Goal: Task Accomplishment & Management: Complete application form

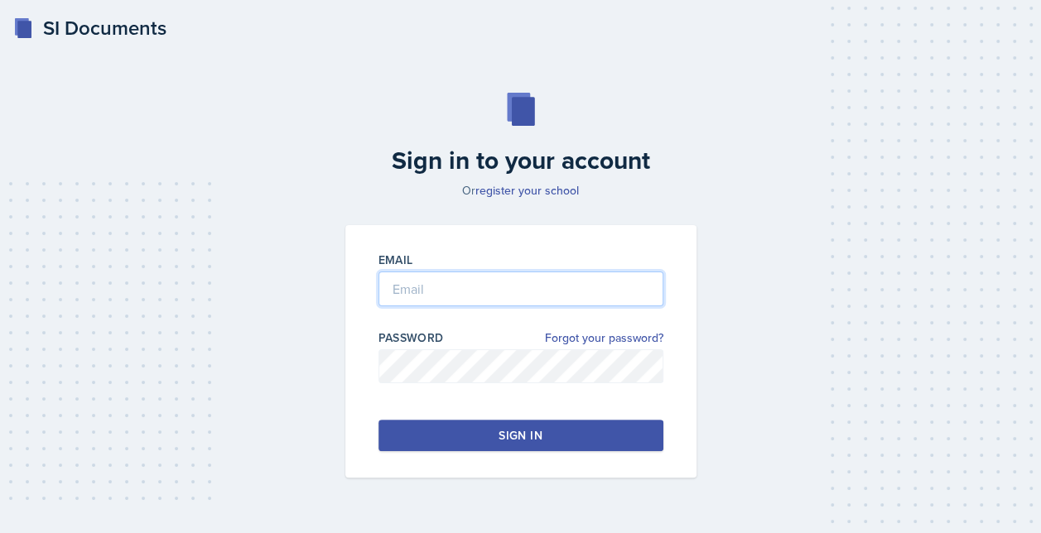
type input "[EMAIL_ADDRESS][DOMAIN_NAME]"
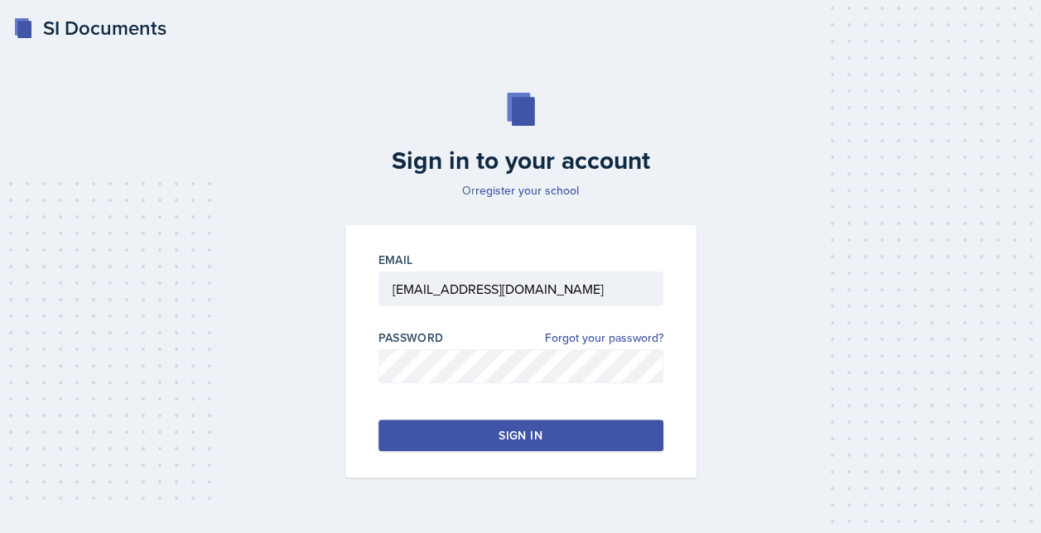
click at [437, 439] on button "Sign in" at bounding box center [520, 435] width 285 height 31
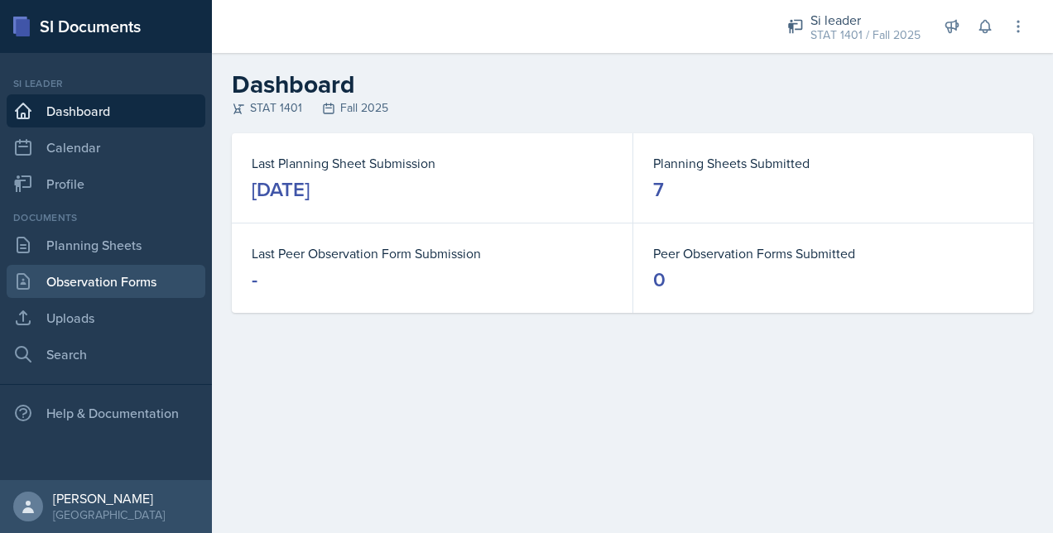
click at [65, 276] on link "Observation Forms" at bounding box center [106, 281] width 199 height 33
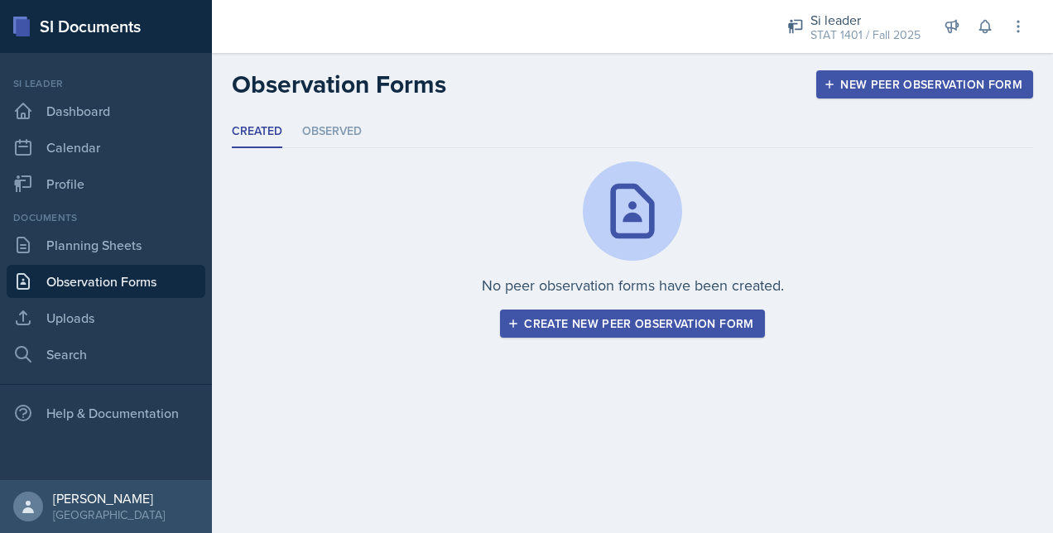
click at [601, 327] on div "Create new peer observation form" at bounding box center [632, 323] width 243 height 13
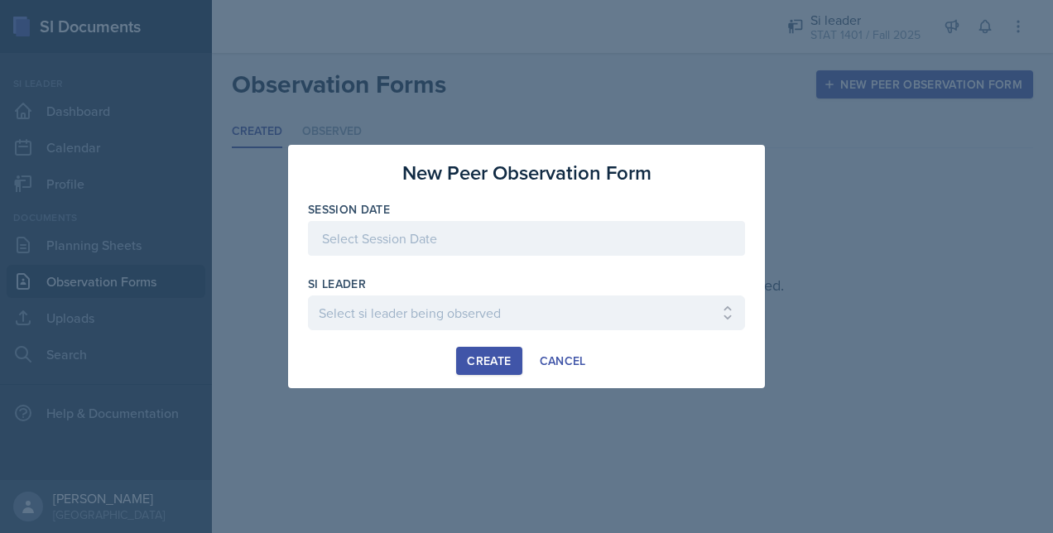
click at [475, 250] on div at bounding box center [526, 238] width 437 height 35
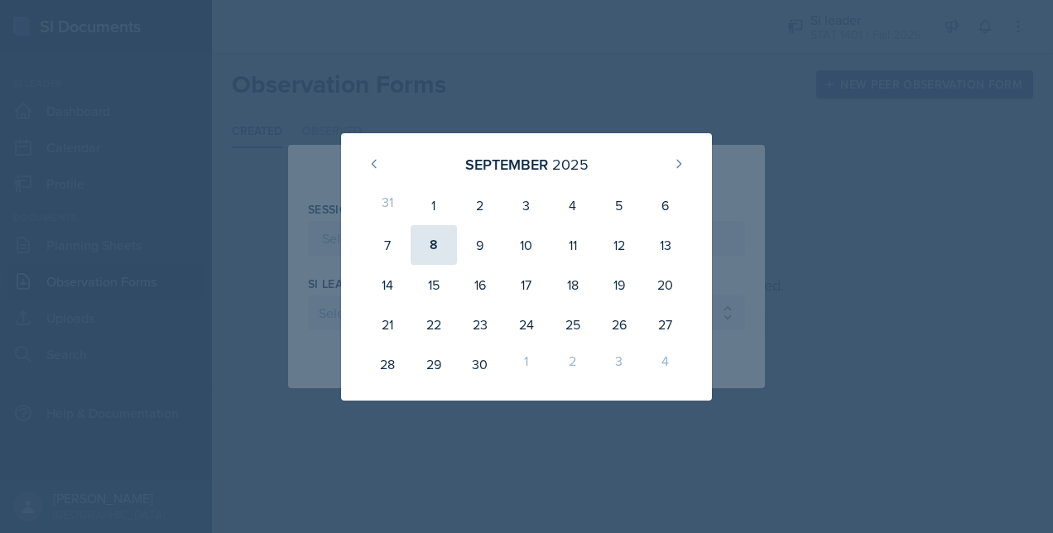
click at [427, 260] on div "8" at bounding box center [434, 245] width 46 height 40
type input "[DATE]"
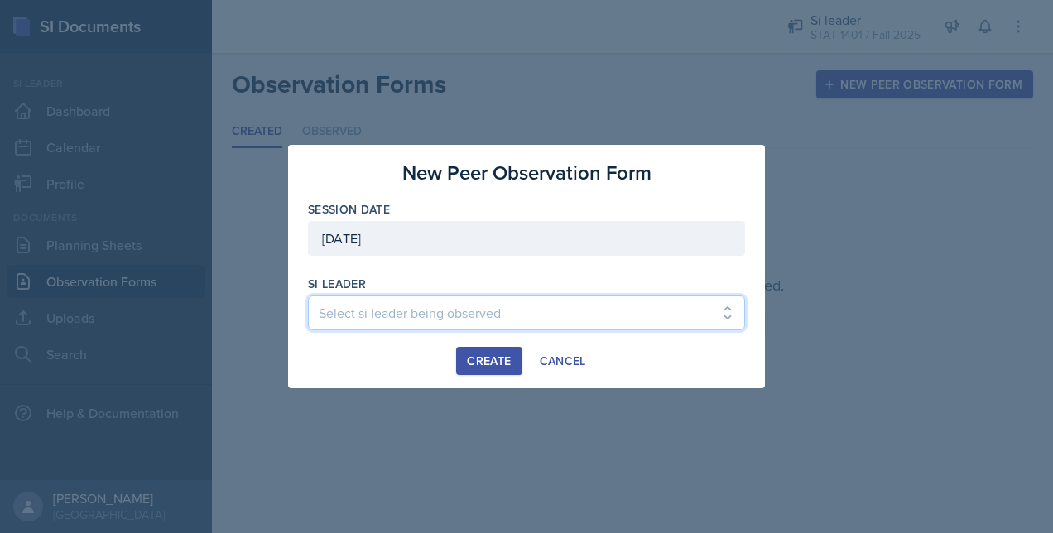
click at [435, 311] on select "Select si leader being observed [PERSON_NAME] / PSYC 2500 / The Phantoms of The…" at bounding box center [526, 313] width 437 height 35
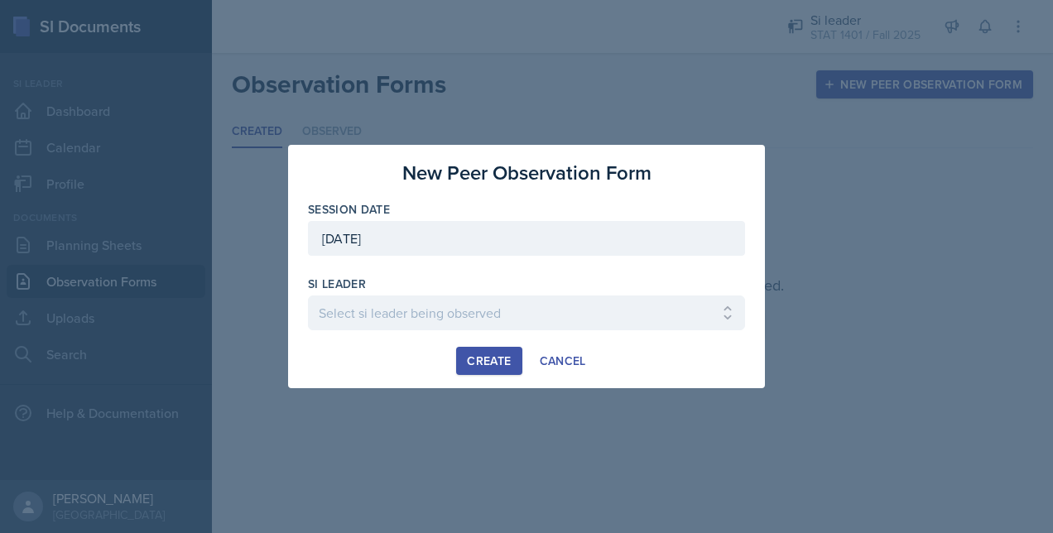
click at [841, 174] on div at bounding box center [526, 266] width 1053 height 533
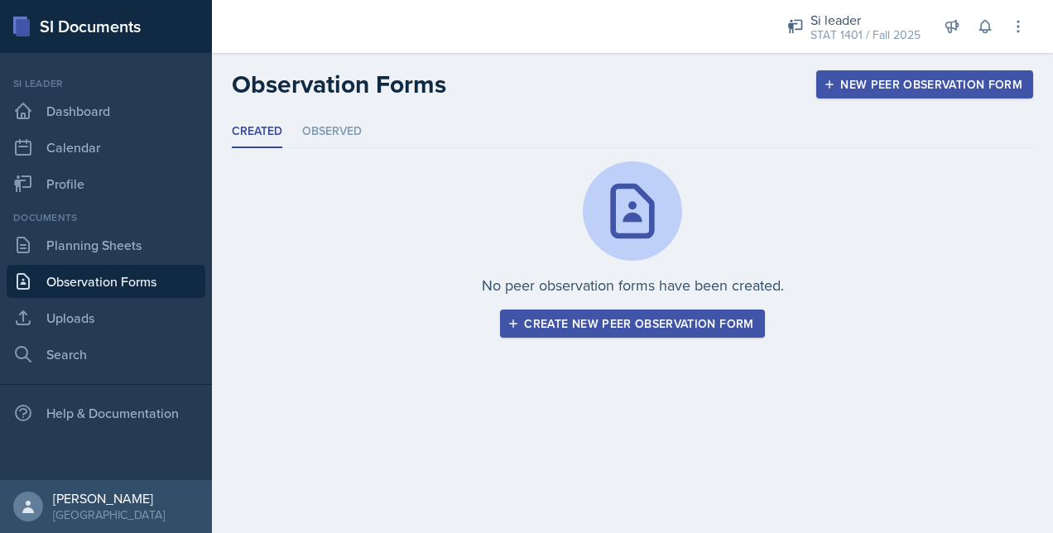
click at [600, 325] on div "Create new peer observation form" at bounding box center [632, 323] width 243 height 13
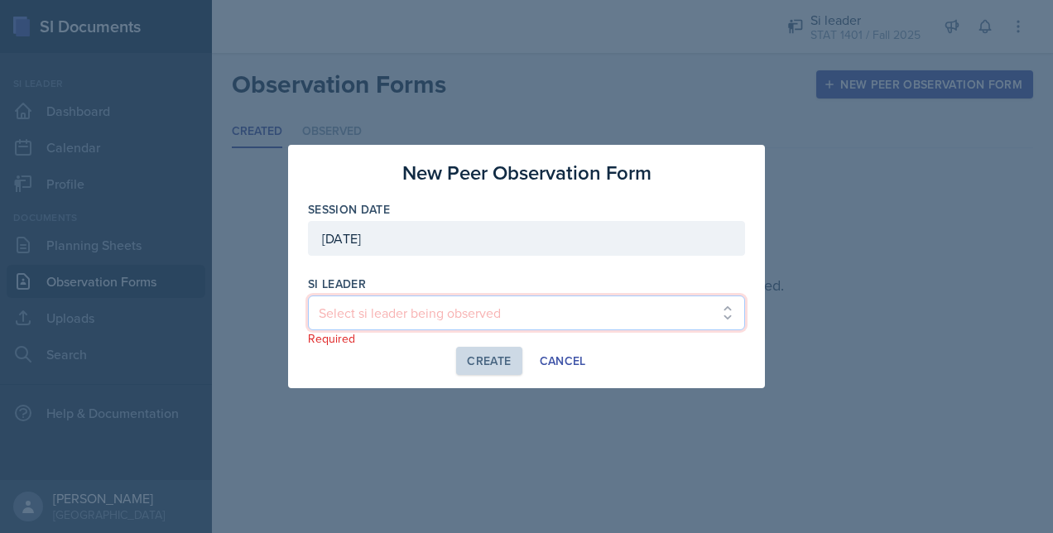
click at [496, 310] on select "Select si leader being observed [PERSON_NAME] / PSYC 2500 / The Phantoms of The…" at bounding box center [526, 313] width 437 height 35
select select "34261afc-d1bc-4216-889d-2ed4d784fbe9"
click at [308, 296] on select "Select si leader being observed [PERSON_NAME] / PSYC 2500 / The Phantoms of The…" at bounding box center [526, 313] width 437 height 35
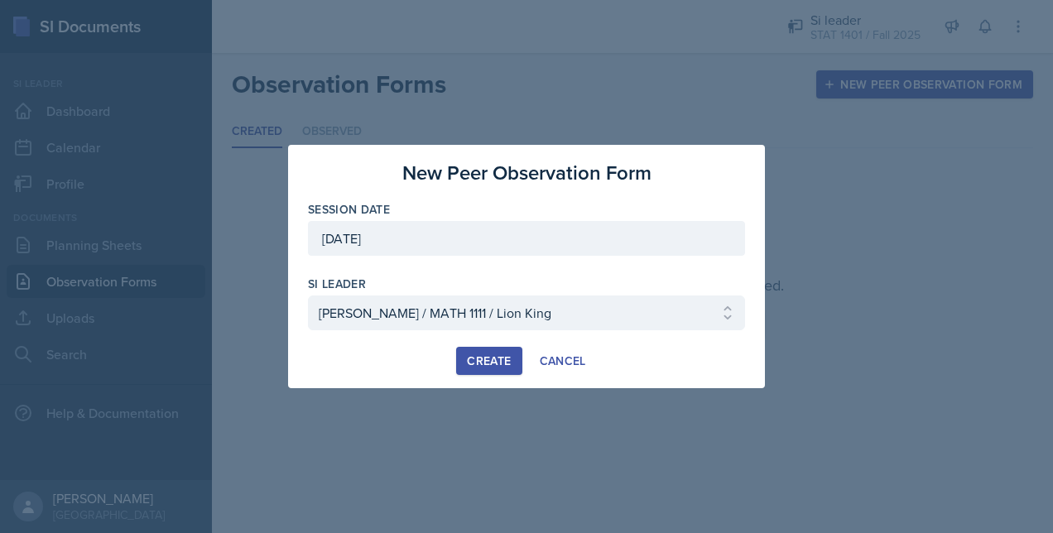
click at [490, 354] on div "Create" at bounding box center [489, 360] width 44 height 13
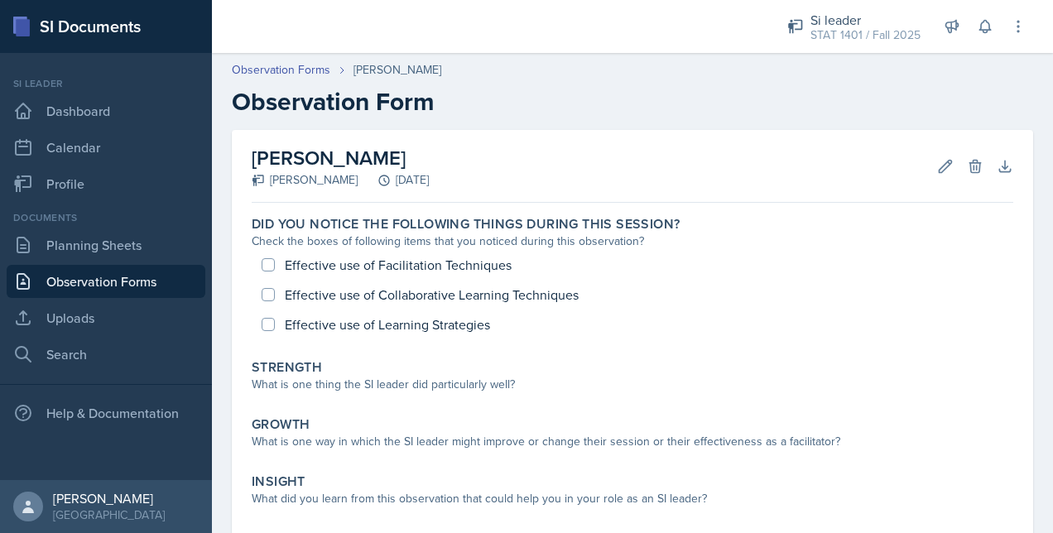
click at [553, 182] on div "[PERSON_NAME] [PERSON_NAME] [DATE] Edit Delete Download Autosaving" at bounding box center [633, 166] width 762 height 73
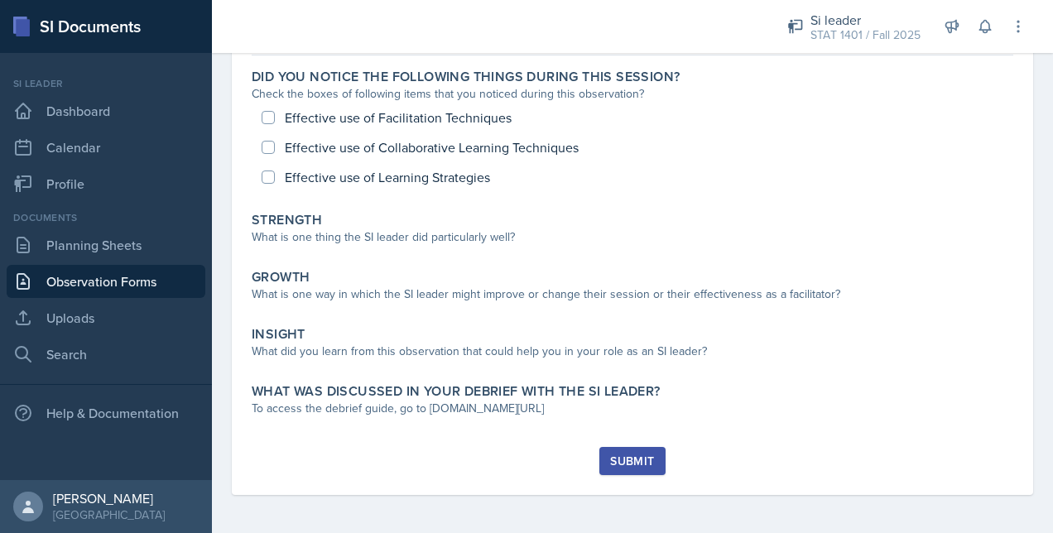
scroll to position [148, 0]
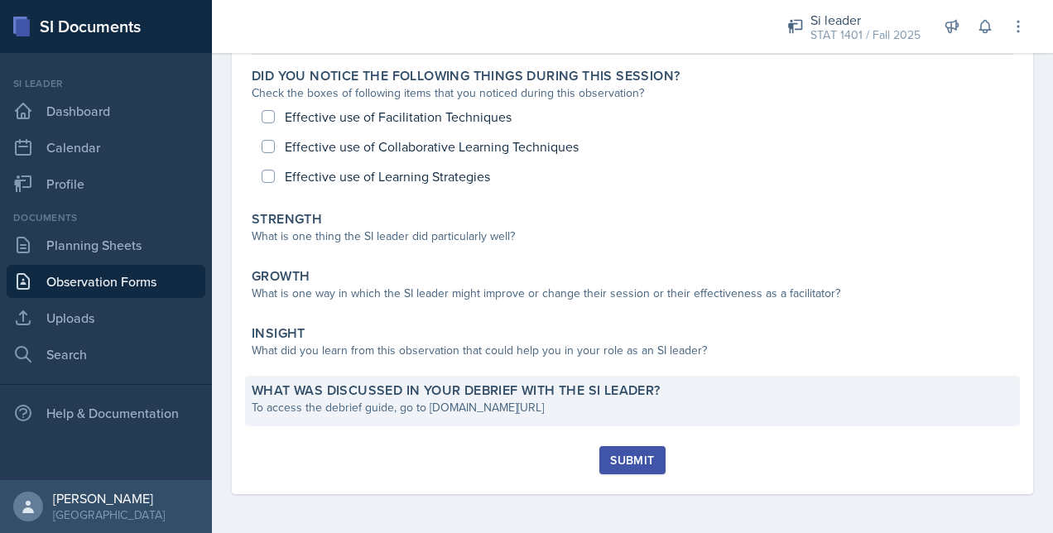
click at [697, 377] on div "What was discussed in your debrief with the SI Leader? To access the debrief gu…" at bounding box center [632, 401] width 775 height 50
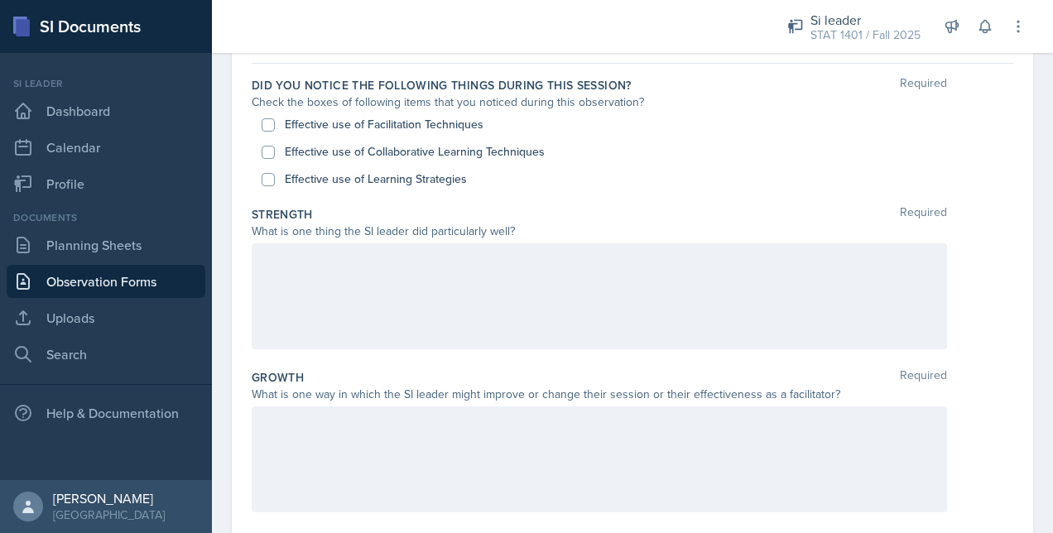
click at [602, 358] on div "Strength Required What is one thing the SI leader did particularly well?" at bounding box center [633, 281] width 762 height 163
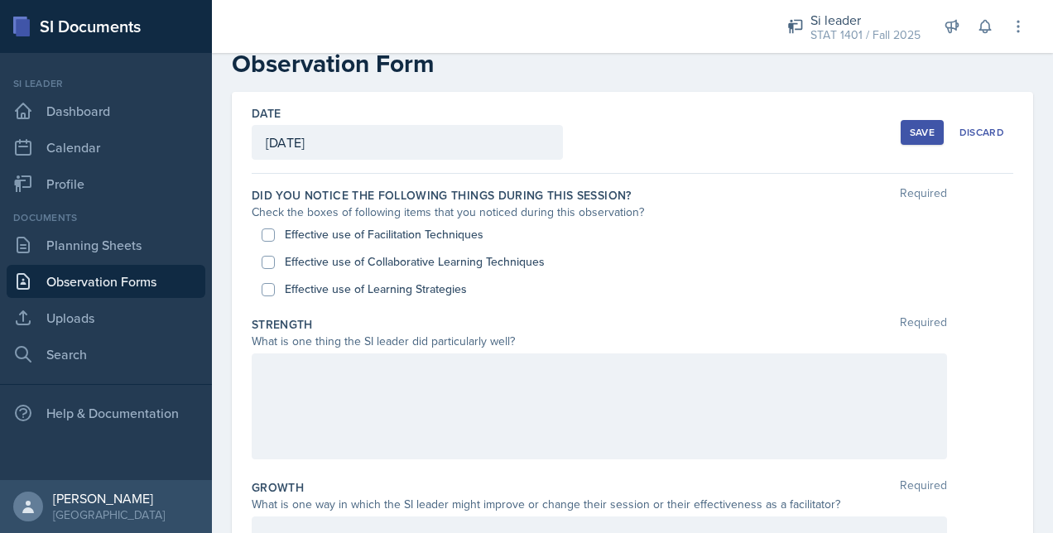
scroll to position [16, 0]
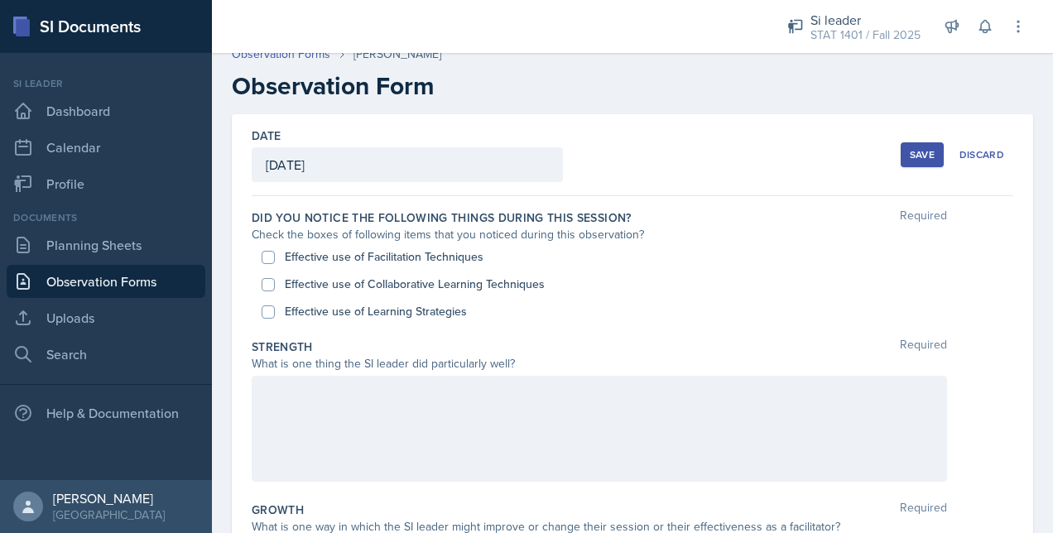
click at [424, 247] on div "Effective use of Facilitation Techniques" at bounding box center [633, 256] width 742 height 27
click at [372, 281] on label "Effective use of Collaborative Learning Techniques" at bounding box center [415, 284] width 260 height 17
click at [275, 281] on input "Effective use of Collaborative Learning Techniques" at bounding box center [268, 284] width 13 height 13
checkbox input "true"
click at [266, 256] on input "Effective use of Facilitation Techniques" at bounding box center [268, 257] width 13 height 13
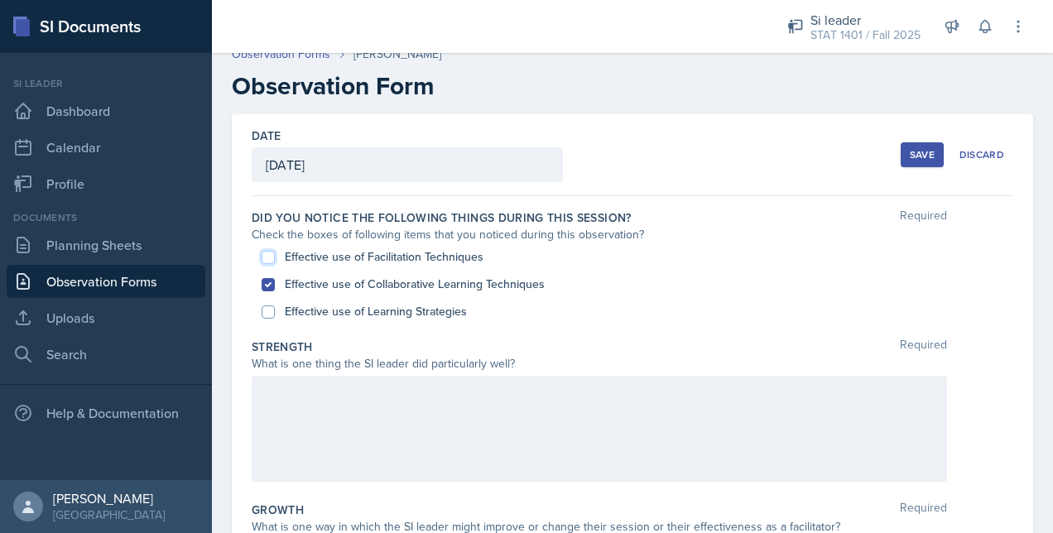
checkbox input "true"
click at [269, 313] on input "Effective use of Learning Strategies" at bounding box center [268, 311] width 13 height 13
checkbox input "true"
click at [492, 433] on div at bounding box center [599, 429] width 695 height 106
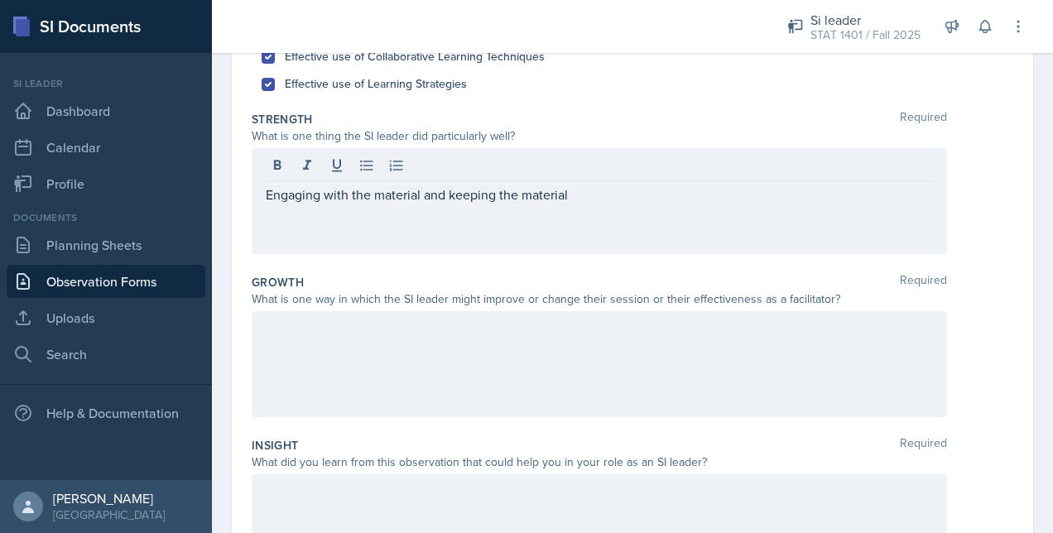
scroll to position [272, 0]
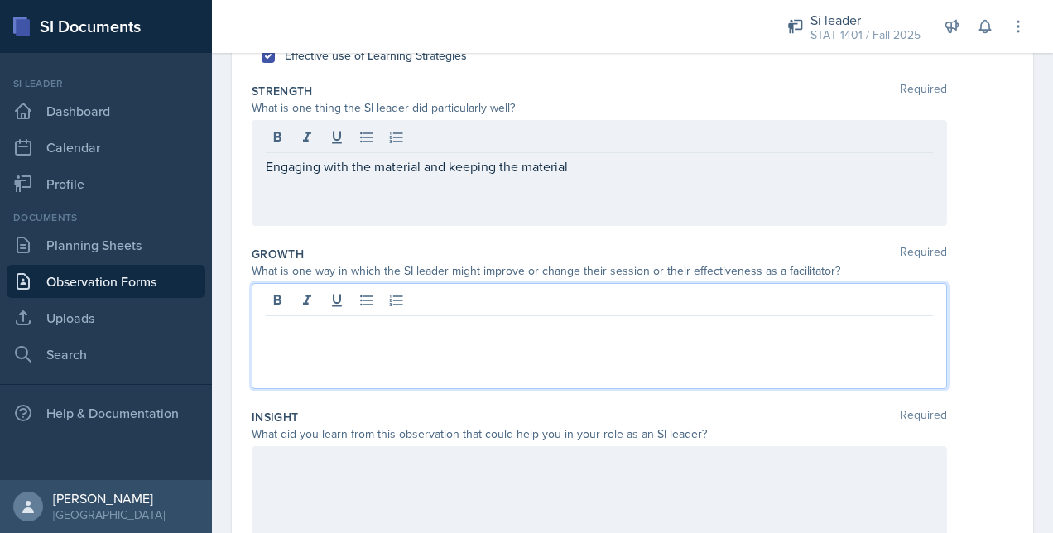
click at [464, 320] on p at bounding box center [599, 330] width 667 height 20
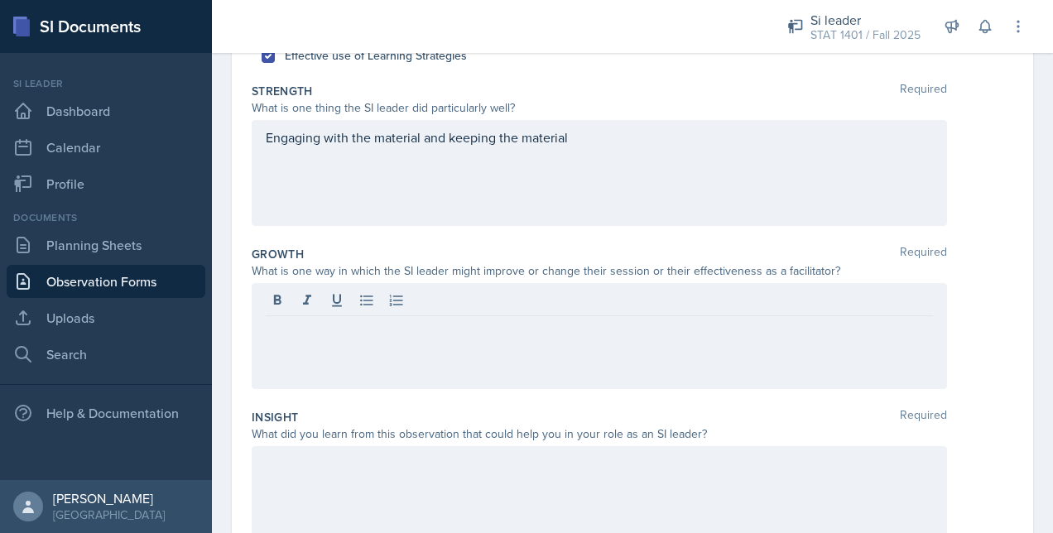
click at [487, 430] on div "What did you learn from this observation that could help you in your role as an…" at bounding box center [599, 434] width 695 height 17
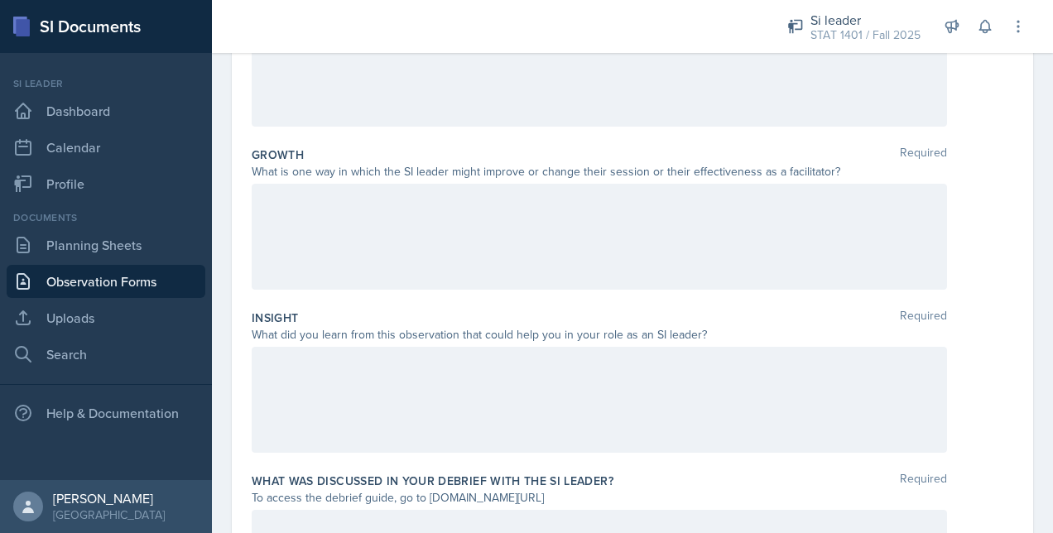
click at [478, 422] on div at bounding box center [599, 400] width 695 height 106
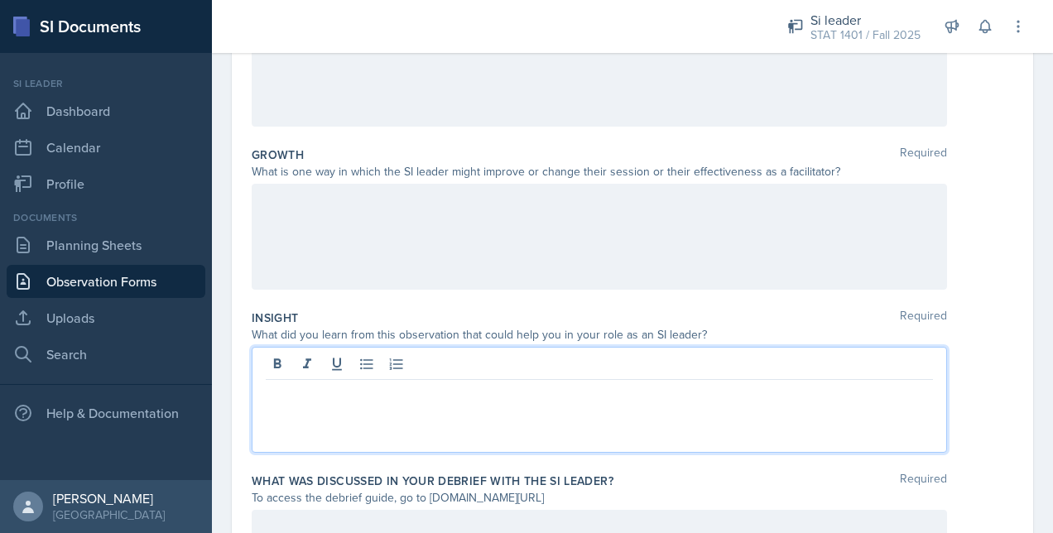
scroll to position [400, 0]
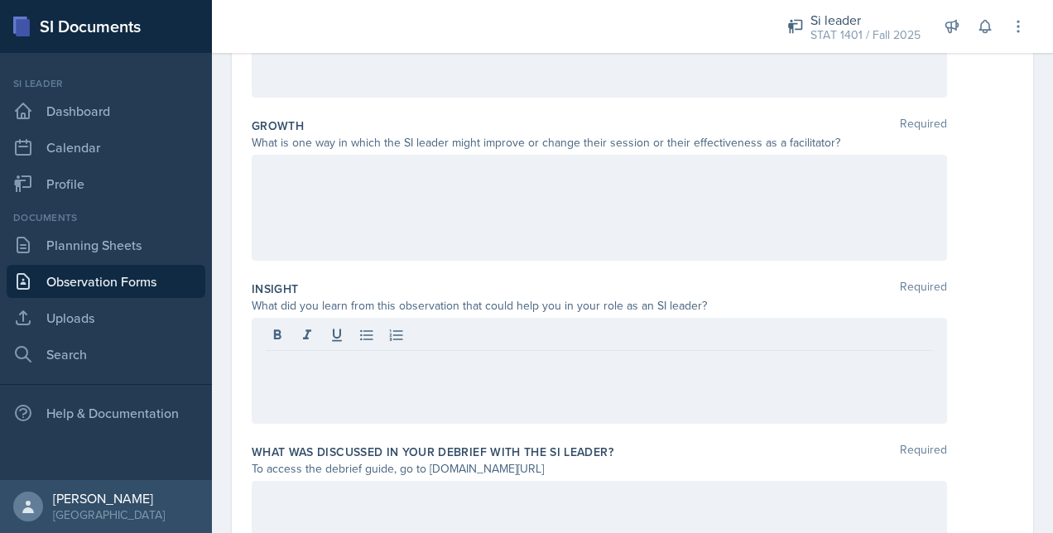
click at [485, 441] on div "What was discussed in your debrief with the SI Leader? Required To access the d…" at bounding box center [633, 518] width 762 height 163
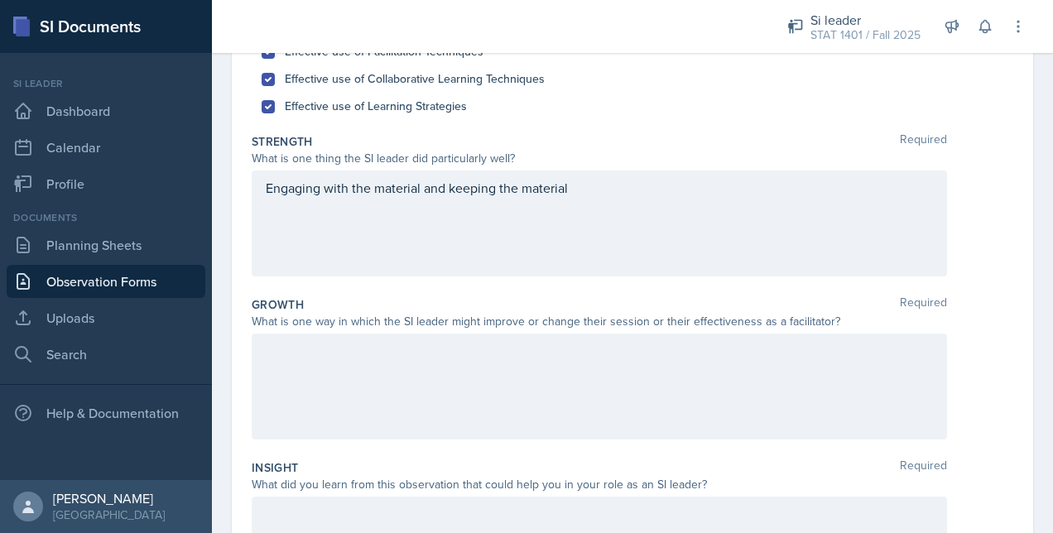
scroll to position [69, 0]
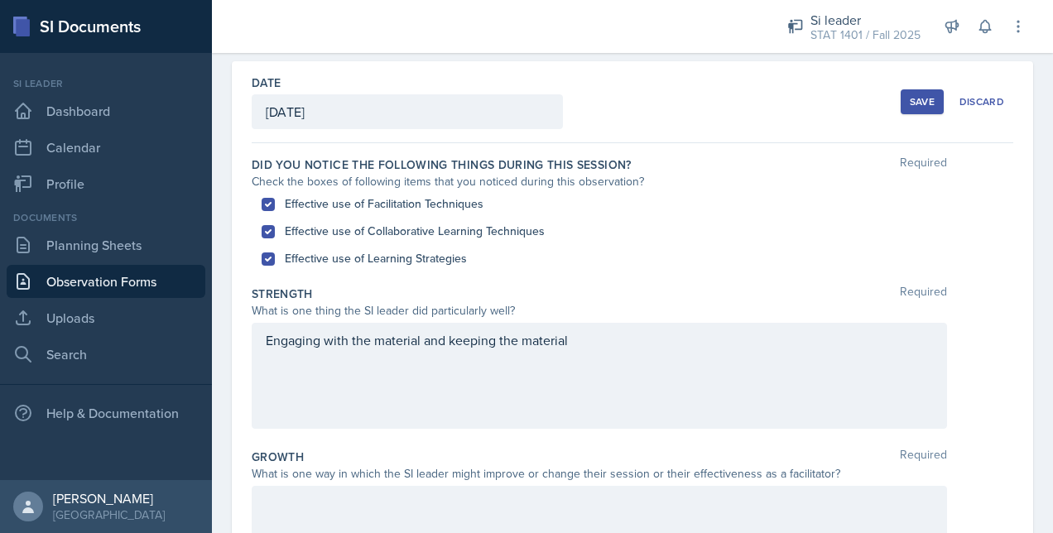
click at [618, 355] on div "Engaging with the material and keeping the material" at bounding box center [599, 376] width 695 height 106
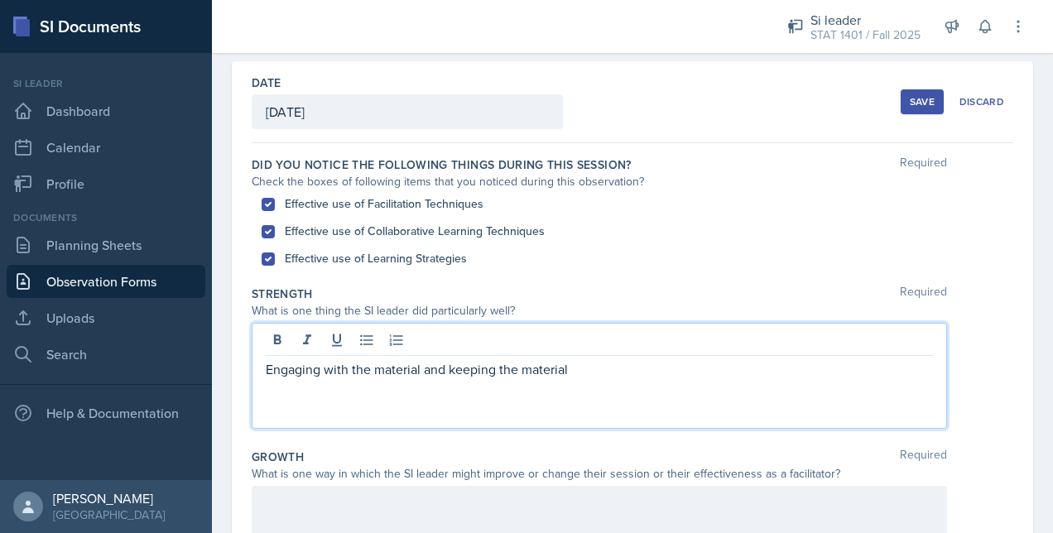
scroll to position [98, 0]
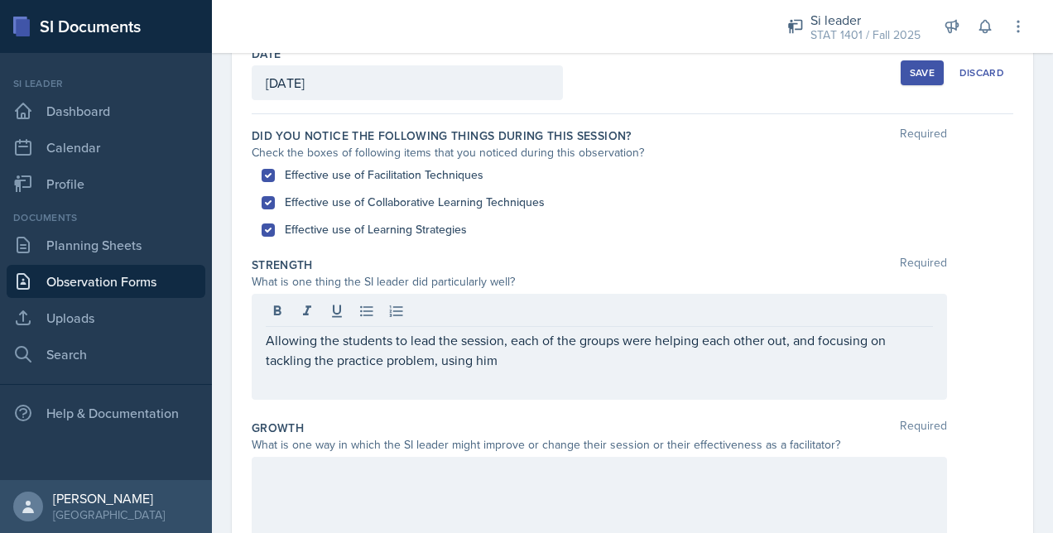
click at [657, 375] on div "Allowing the students to lead the session, each of the groups were helping each…" at bounding box center [599, 347] width 695 height 106
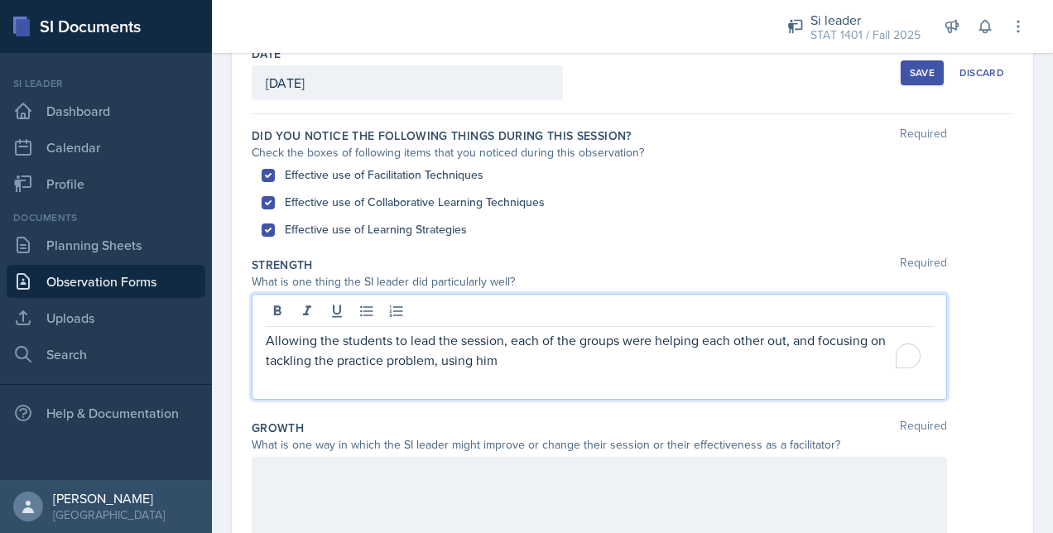
click at [652, 366] on p "Allowing the students to lead the session, each of the groups were helping each…" at bounding box center [599, 350] width 667 height 40
click at [111, 36] on span "To fix 1 error : Press" at bounding box center [55, 29] width 111 height 14
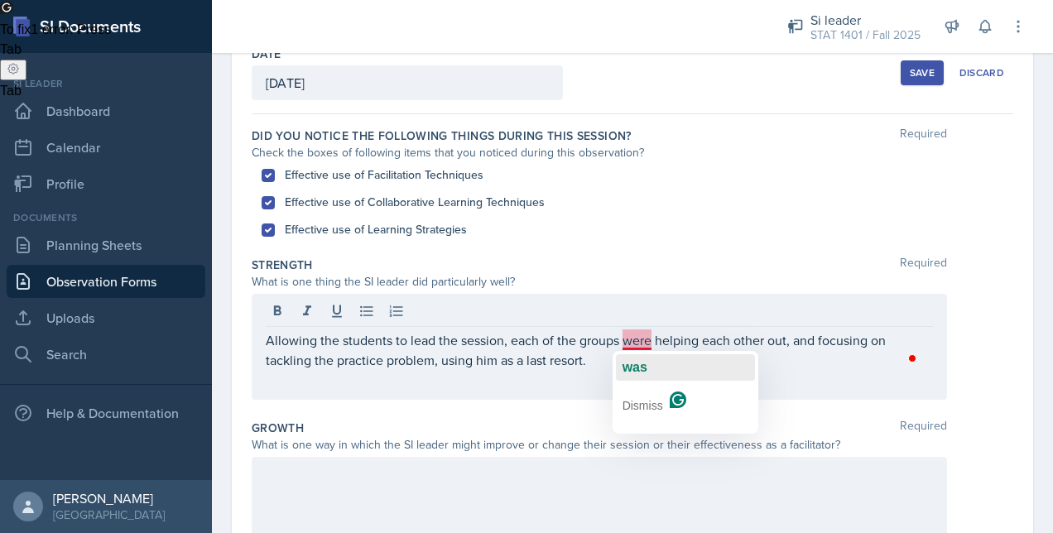
click at [641, 366] on span "was" at bounding box center [635, 367] width 25 height 14
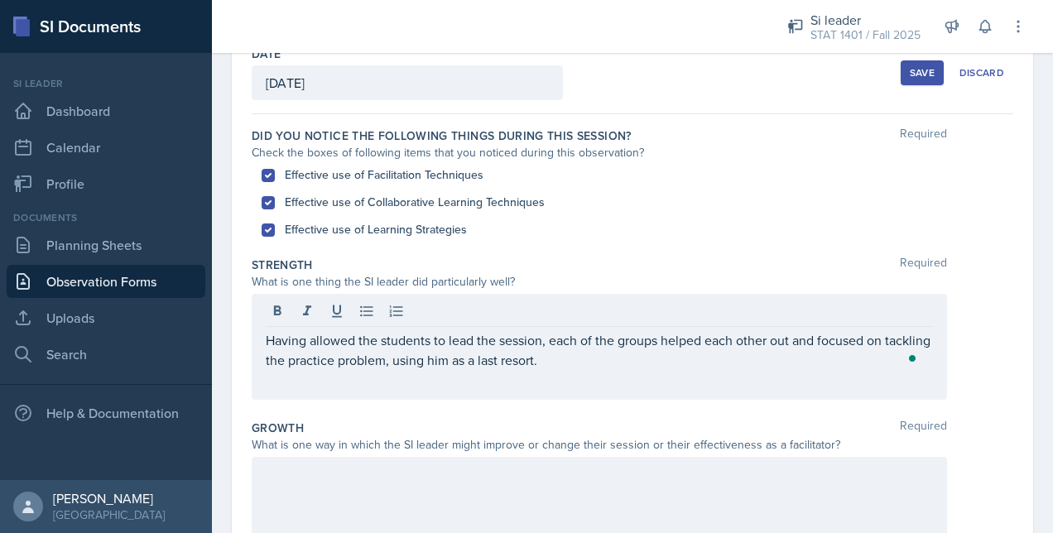
click at [345, 483] on div at bounding box center [599, 510] width 695 height 106
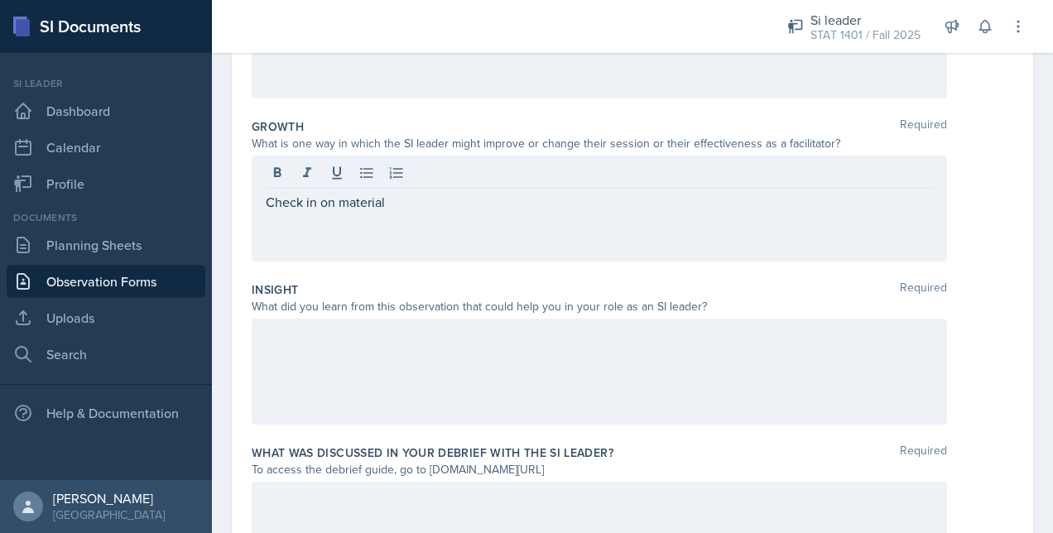
scroll to position [401, 0]
click at [546, 338] on div at bounding box center [599, 370] width 695 height 106
drag, startPoint x: 427, startPoint y: 465, endPoint x: 603, endPoint y: 468, distance: 175.5
click at [603, 468] on div "To access the debrief guide, go to [DOMAIN_NAME][URL]" at bounding box center [599, 467] width 695 height 17
copy div "[DOMAIN_NAME][URL]"
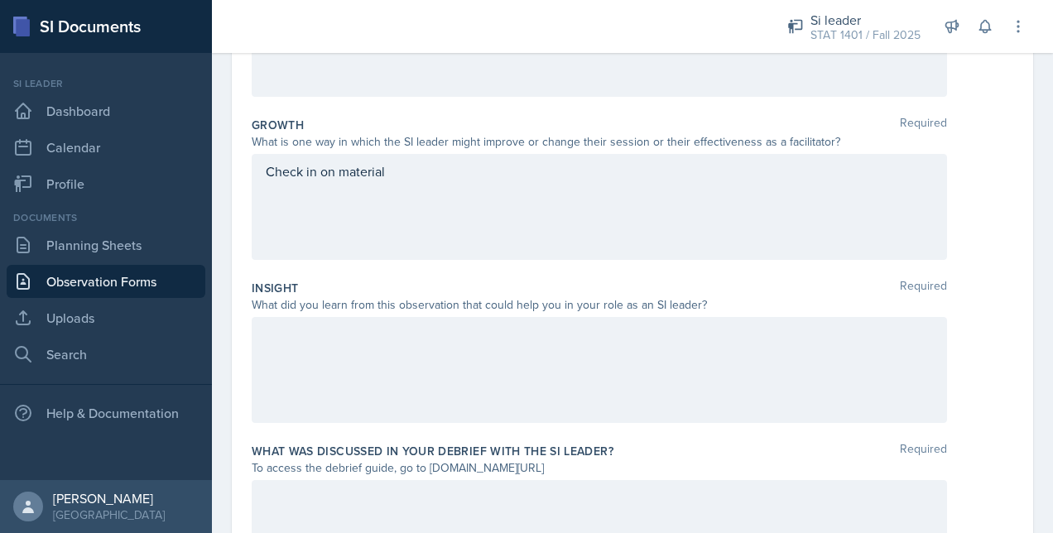
click at [1000, 188] on div "Check in on material" at bounding box center [633, 207] width 762 height 106
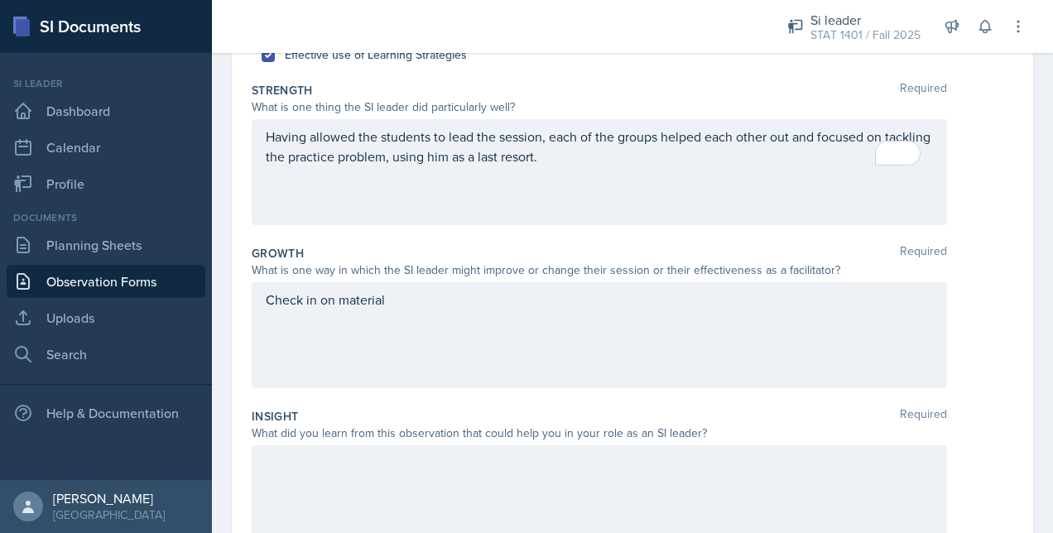
scroll to position [169, 0]
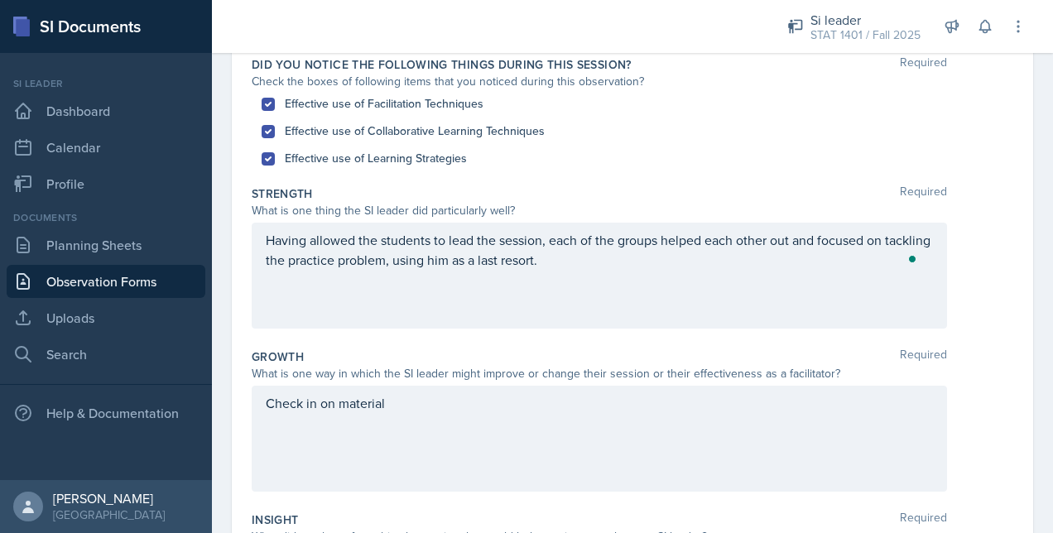
click at [346, 240] on div "Having allowed the students to lead the session, each of the groups helped each…" at bounding box center [599, 276] width 695 height 106
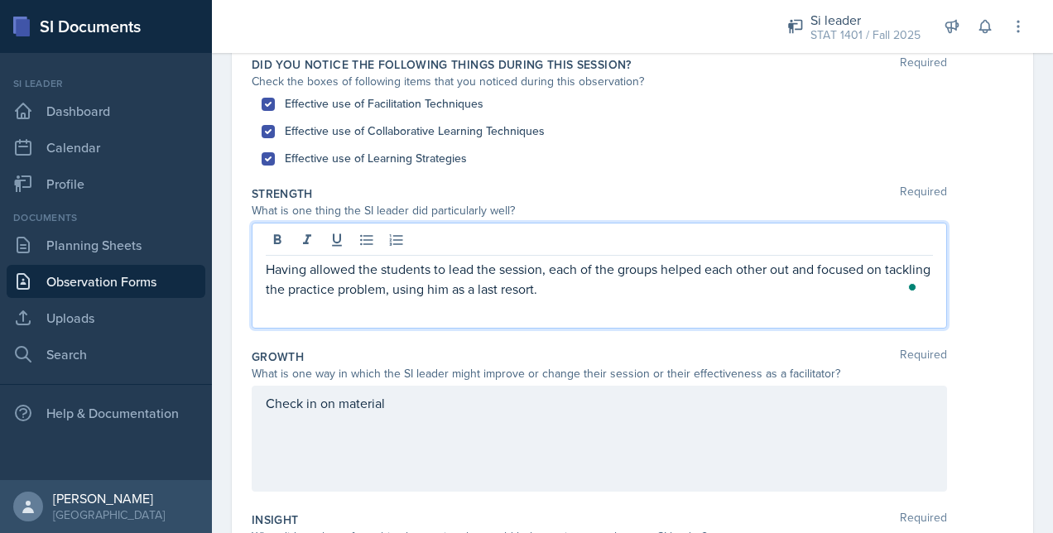
click at [353, 265] on p "Having allowed the students to lead the session, each of the groups helped each…" at bounding box center [599, 279] width 667 height 40
click at [321, 262] on p "Allowing the students to lead the session, each of the groups helped each other…" at bounding box center [599, 279] width 667 height 40
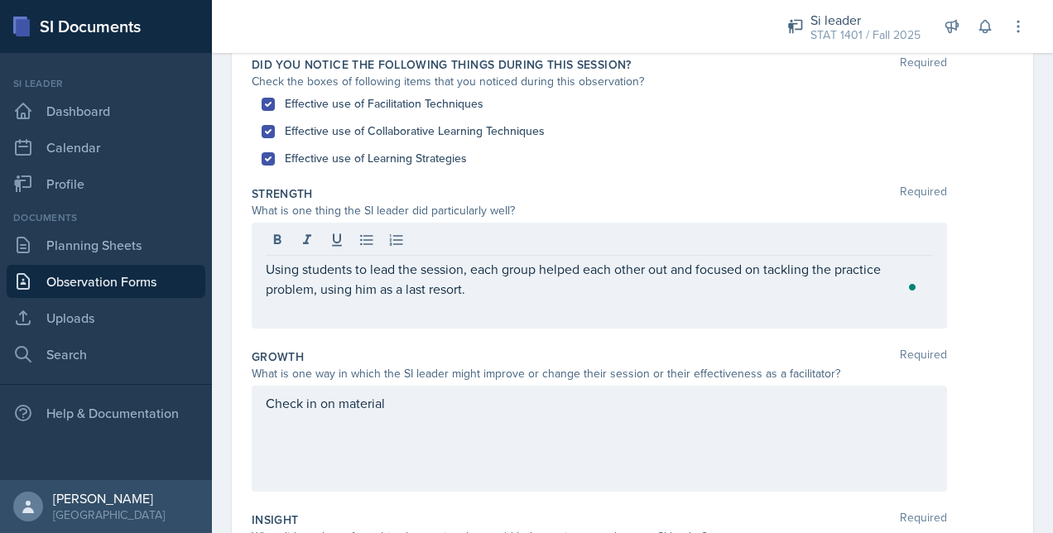
click at [527, 297] on div "Using students to lead the session, each group helped each other out and focuse…" at bounding box center [599, 276] width 695 height 106
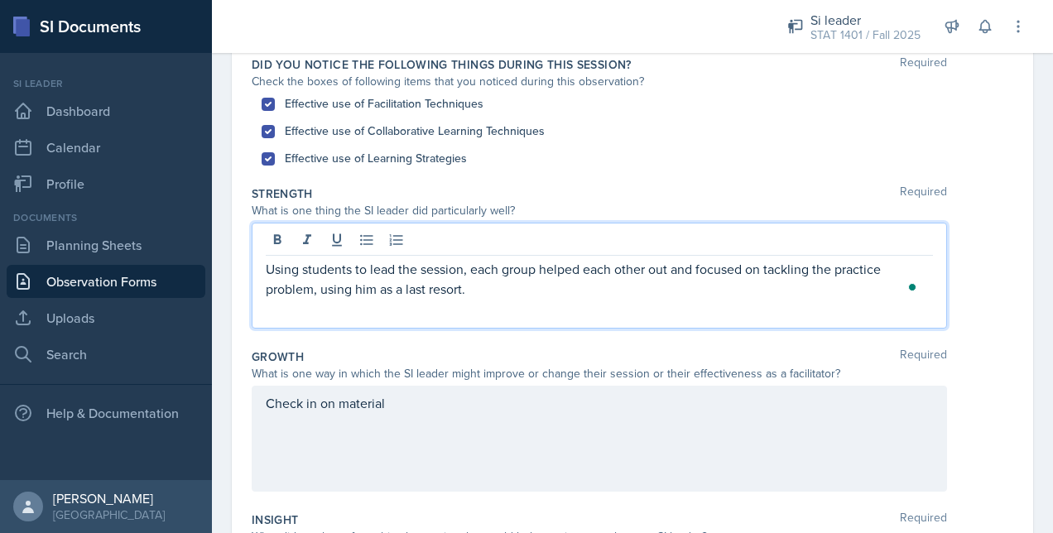
click at [543, 293] on p "Using students to lead the session, each group helped each other out and focuse…" at bounding box center [599, 279] width 667 height 40
click at [458, 409] on div "Check in on material" at bounding box center [599, 439] width 695 height 106
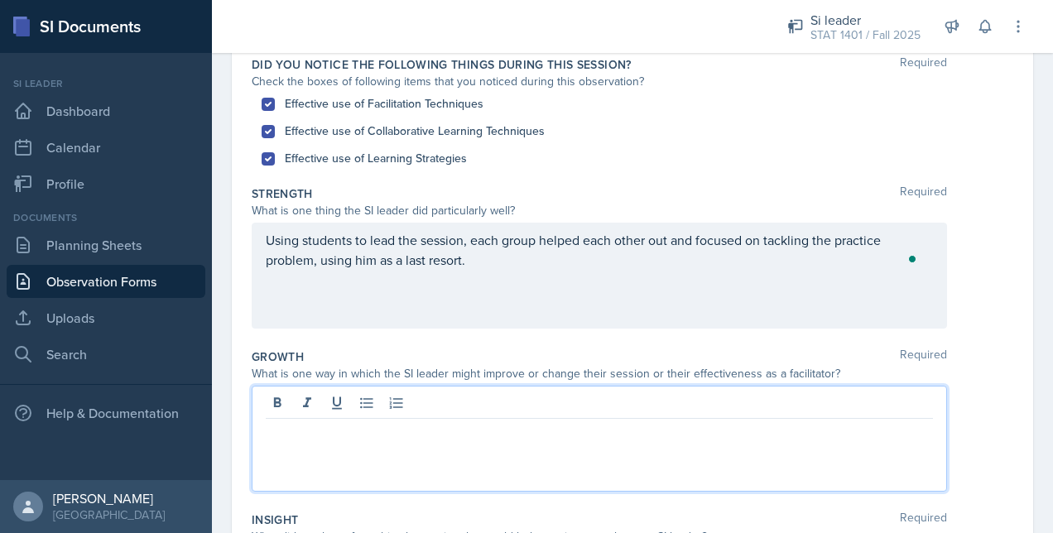
click at [502, 358] on div "Growth Required" at bounding box center [633, 357] width 762 height 17
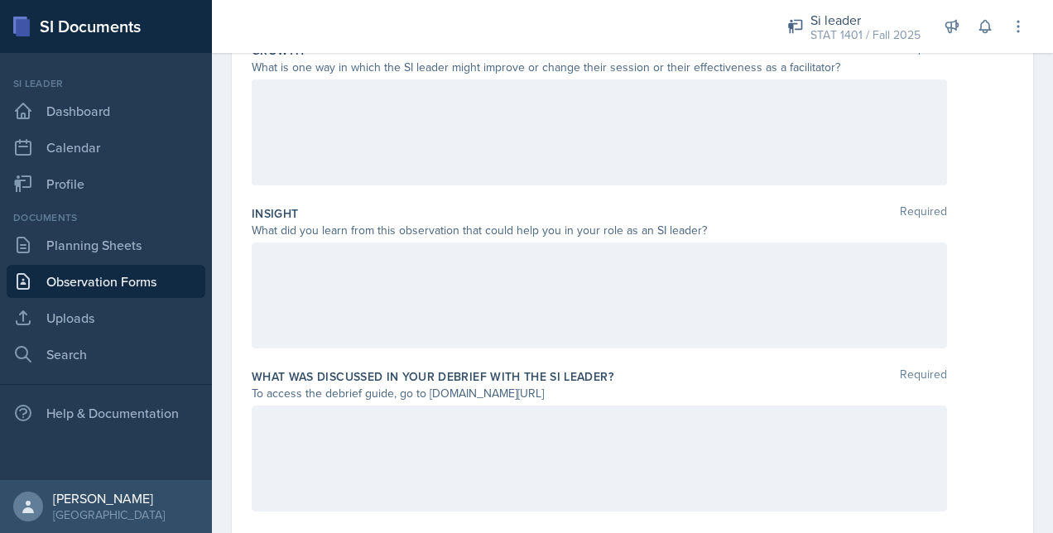
scroll to position [519, 0]
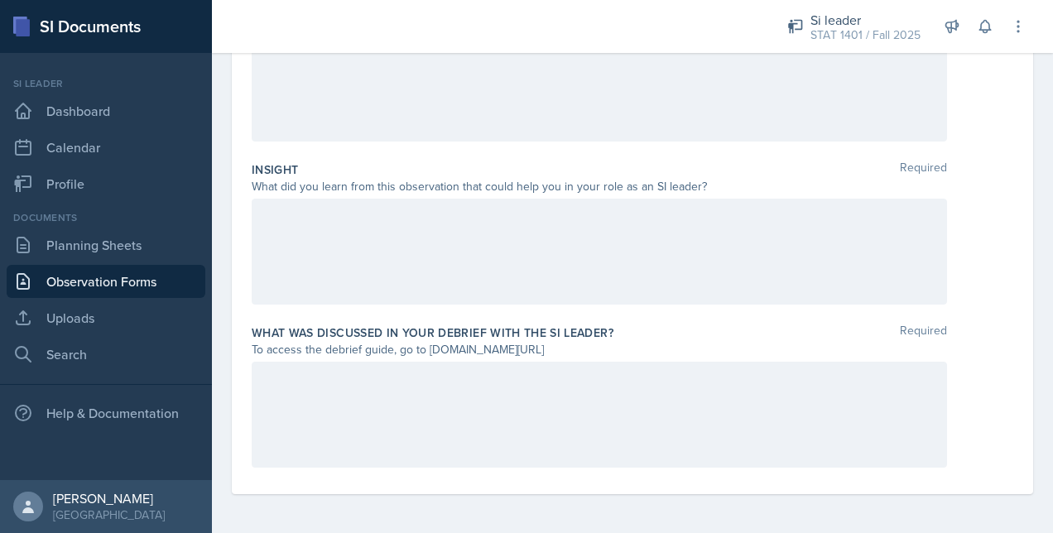
click at [416, 261] on div at bounding box center [599, 252] width 695 height 106
click at [988, 260] on div at bounding box center [633, 252] width 762 height 106
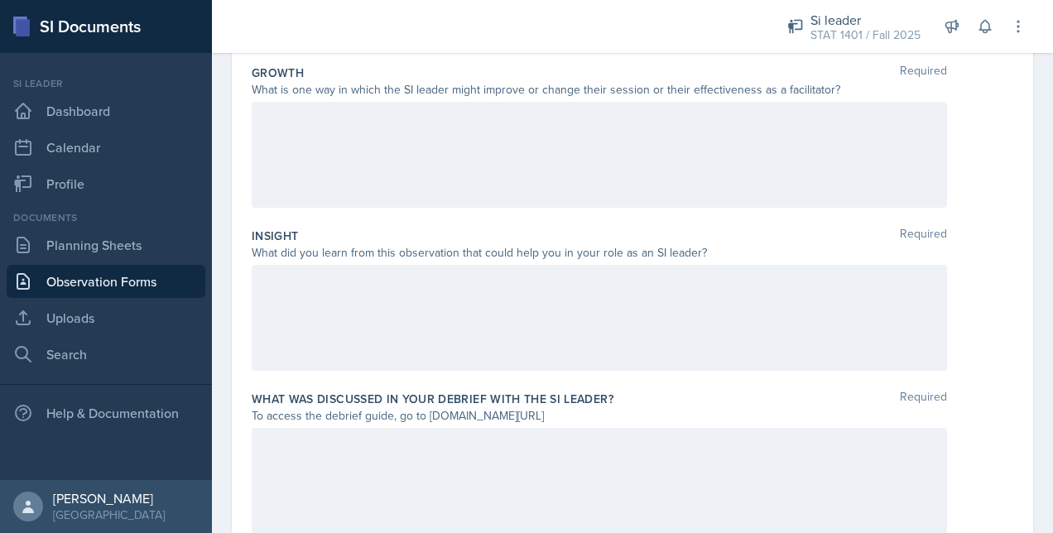
scroll to position [420, 0]
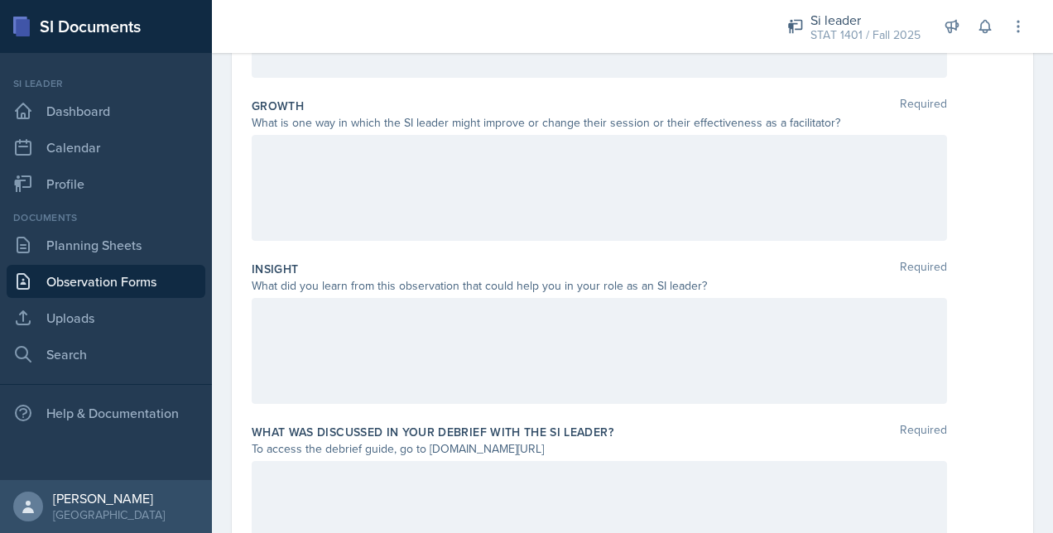
click at [697, 168] on div at bounding box center [599, 188] width 695 height 106
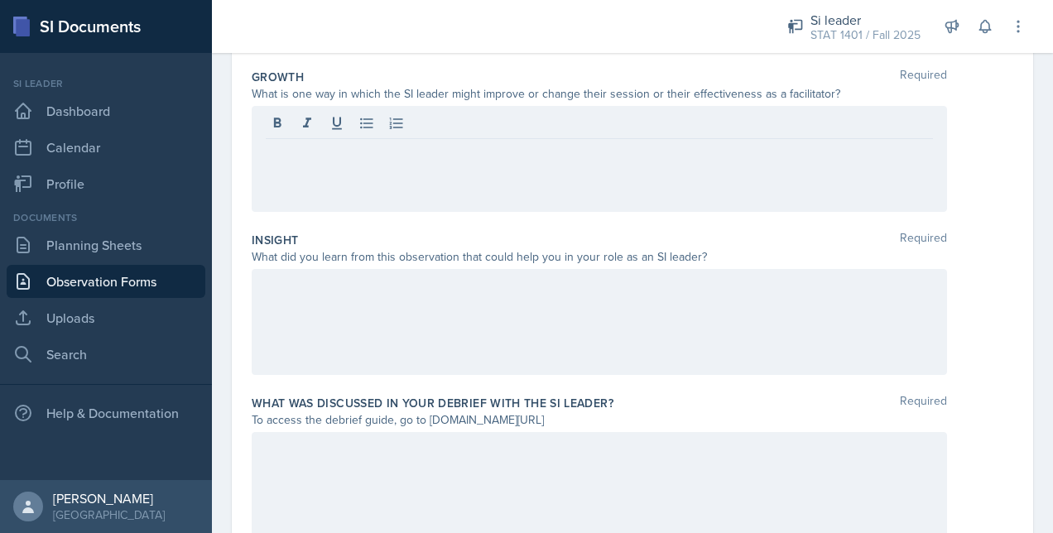
click at [551, 275] on div at bounding box center [599, 322] width 695 height 106
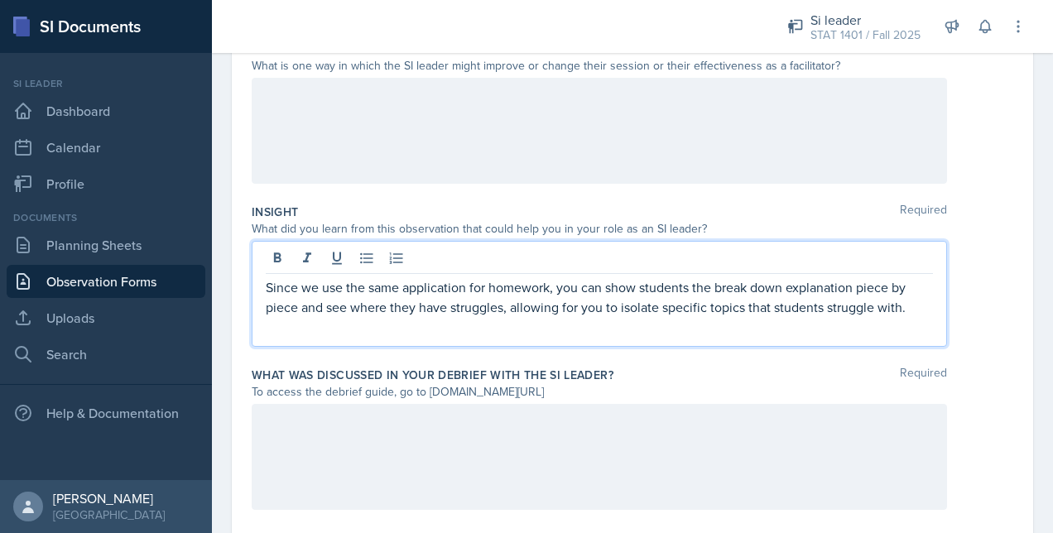
click at [301, 310] on p "Since we use the same application for homework, you can show students the break…" at bounding box center [599, 297] width 667 height 40
click at [357, 368] on label "What was discussed in your debrief with the SI Leader?" at bounding box center [433, 375] width 362 height 17
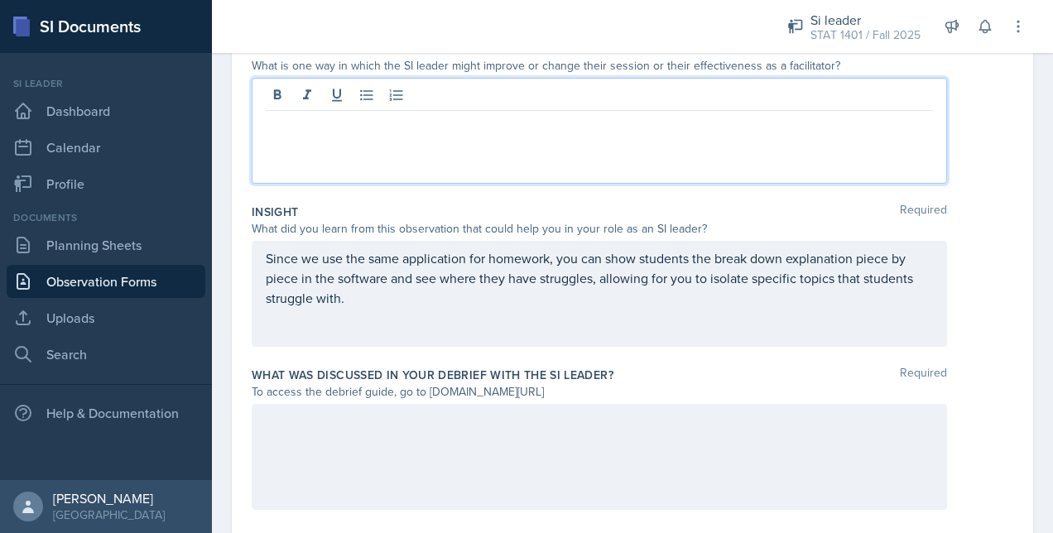
click at [474, 94] on div at bounding box center [599, 131] width 695 height 106
click at [987, 197] on div "Insight Required What did you learn from this observation that could help you i…" at bounding box center [633, 278] width 762 height 163
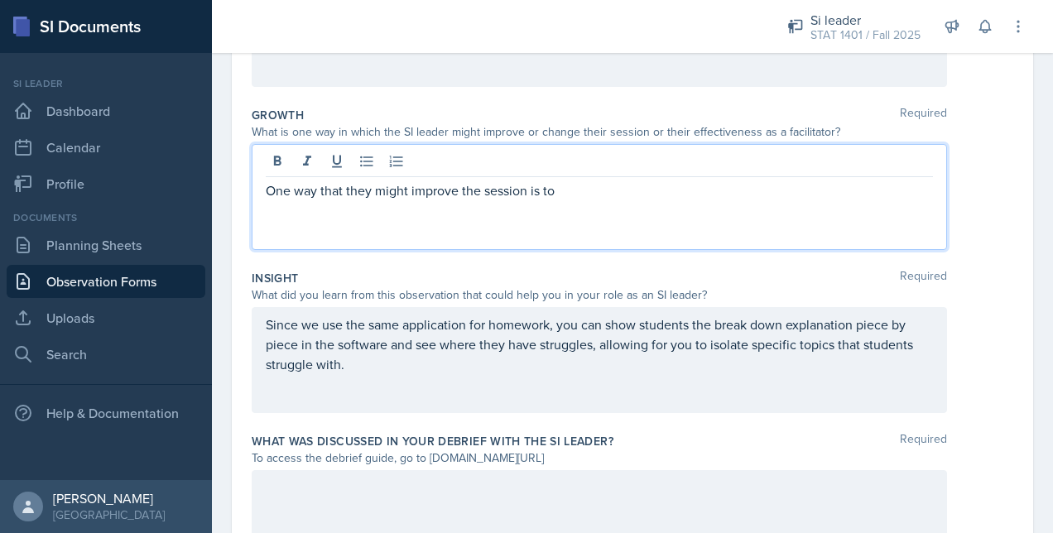
scroll to position [440, 0]
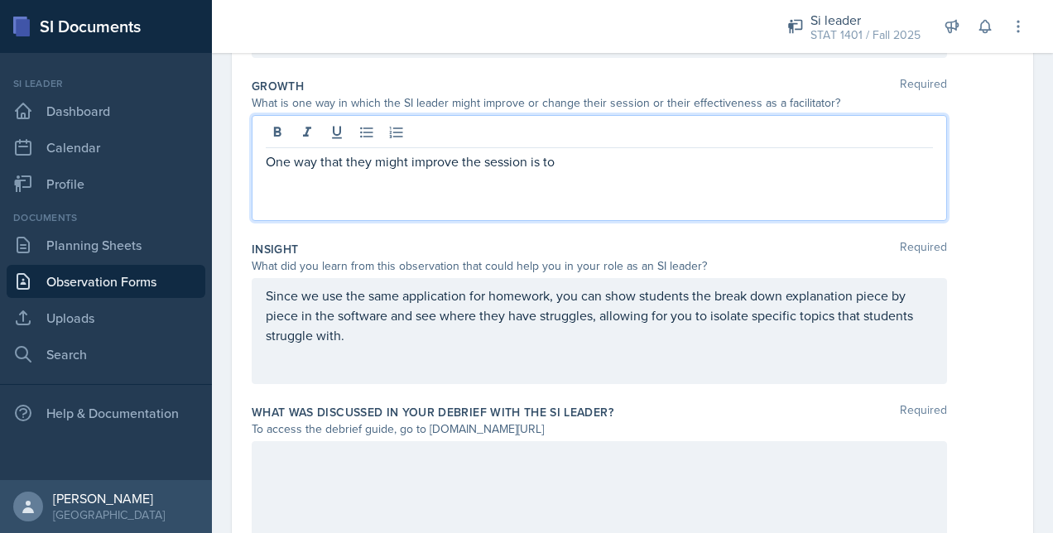
click at [784, 166] on p "One way that they might improve the session is to" at bounding box center [599, 161] width 667 height 20
click at [424, 160] on p "Introduce the new topic better, make sure to read questions out loud, or spark …" at bounding box center [599, 161] width 667 height 20
click at [840, 169] on p "Introduce the new topic smoother, make sure to read questions out loud, or spar…" at bounding box center [599, 161] width 667 height 20
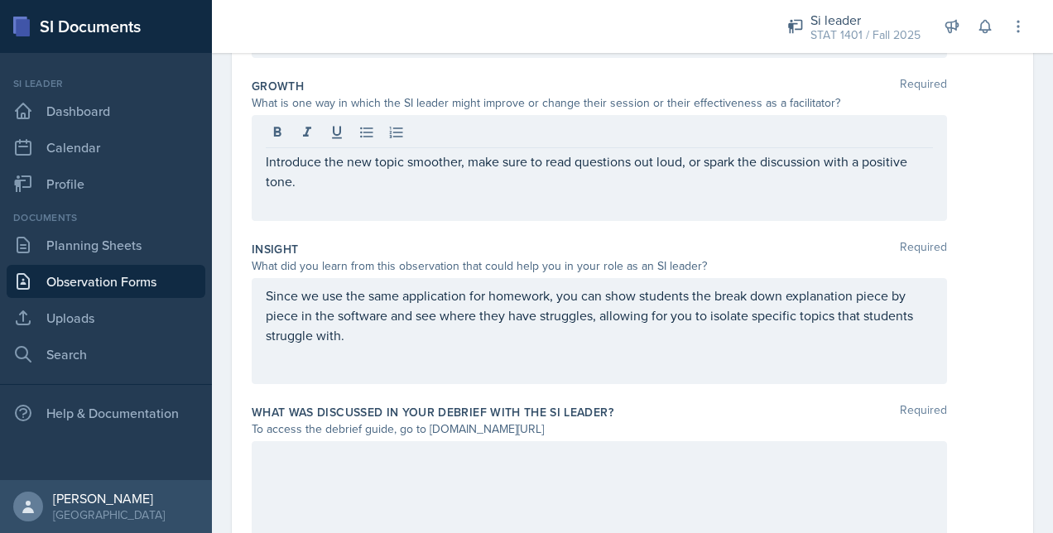
click at [975, 195] on div "Introduce the new topic smoother, make sure to read questions out loud, or spar…" at bounding box center [633, 168] width 762 height 106
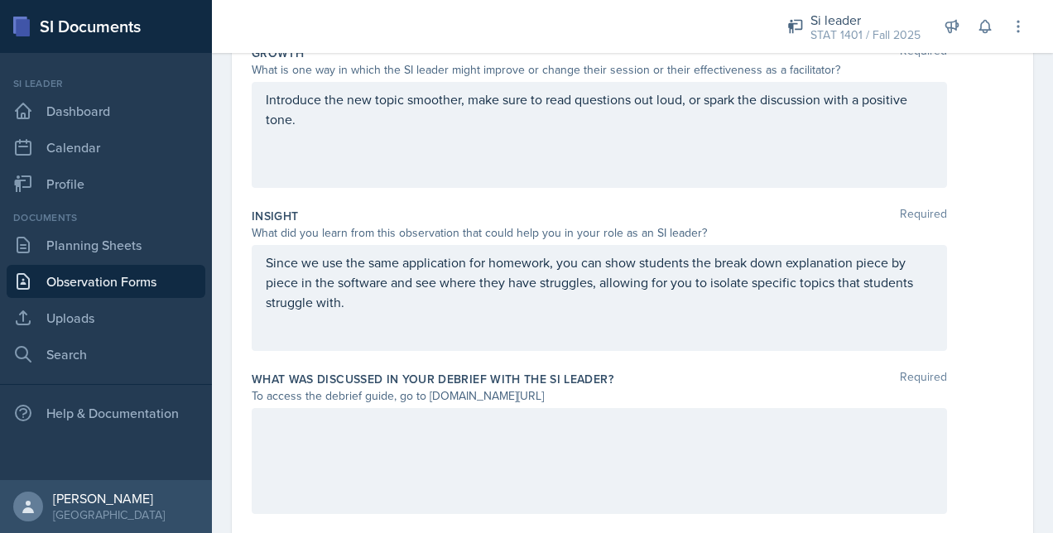
scroll to position [519, 0]
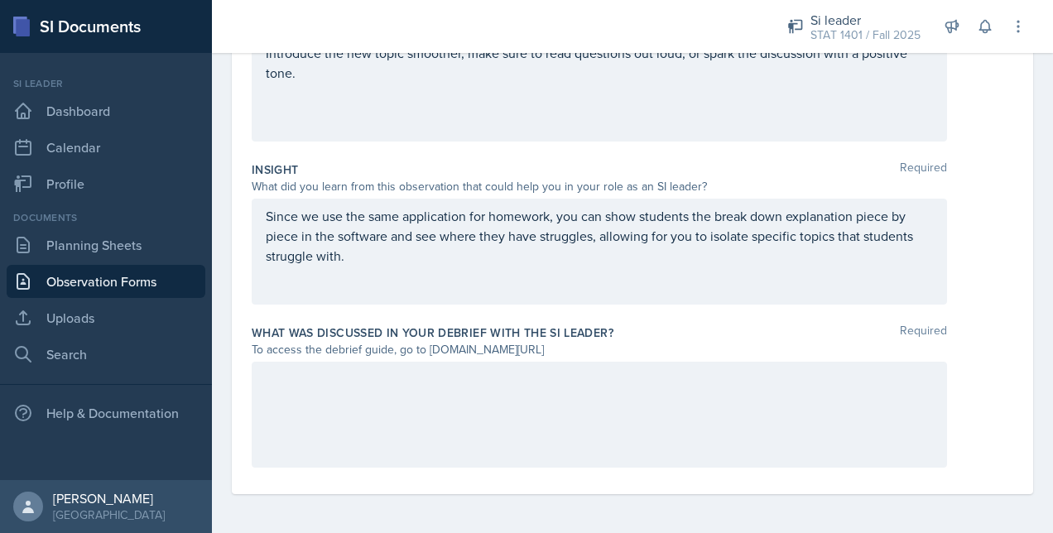
click at [366, 476] on div "What was discussed in your debrief with the SI Leader? Required To access the d…" at bounding box center [633, 399] width 762 height 163
click at [386, 411] on div at bounding box center [599, 415] width 695 height 106
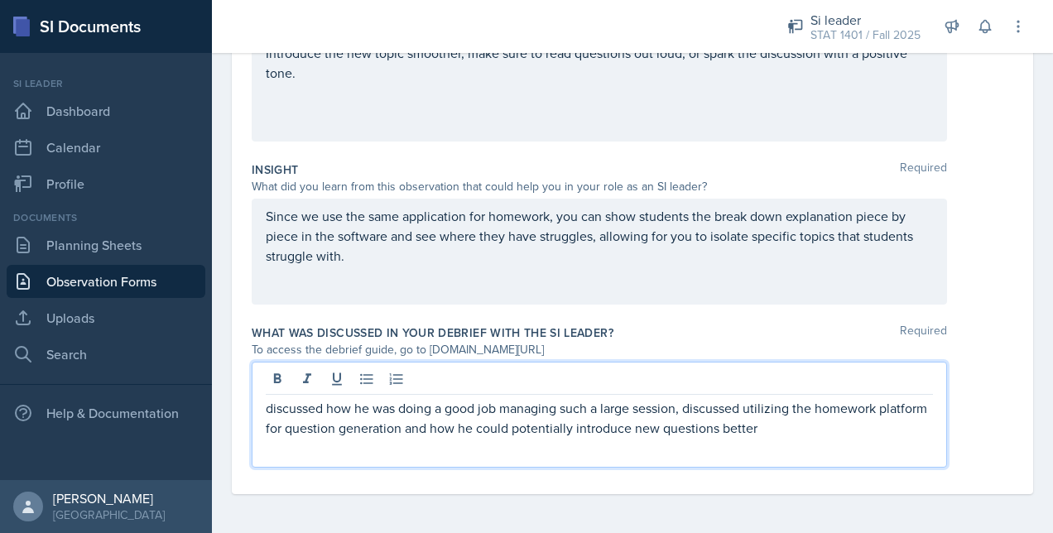
click at [695, 301] on div "Since we use the same application for homework, you can show students the break…" at bounding box center [599, 252] width 695 height 106
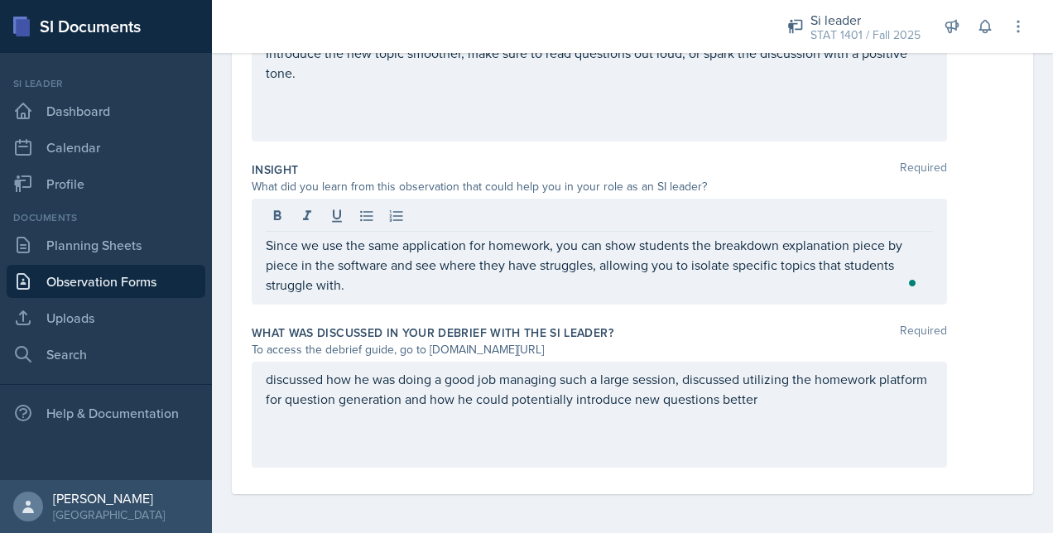
click at [1018, 301] on div "Date [DATE] [DATE] 31 1 2 3 4 5 6 7 8 9 10 11 12 13 14 15 16 17 18 19 20 21 22 …" at bounding box center [632, 52] width 801 height 883
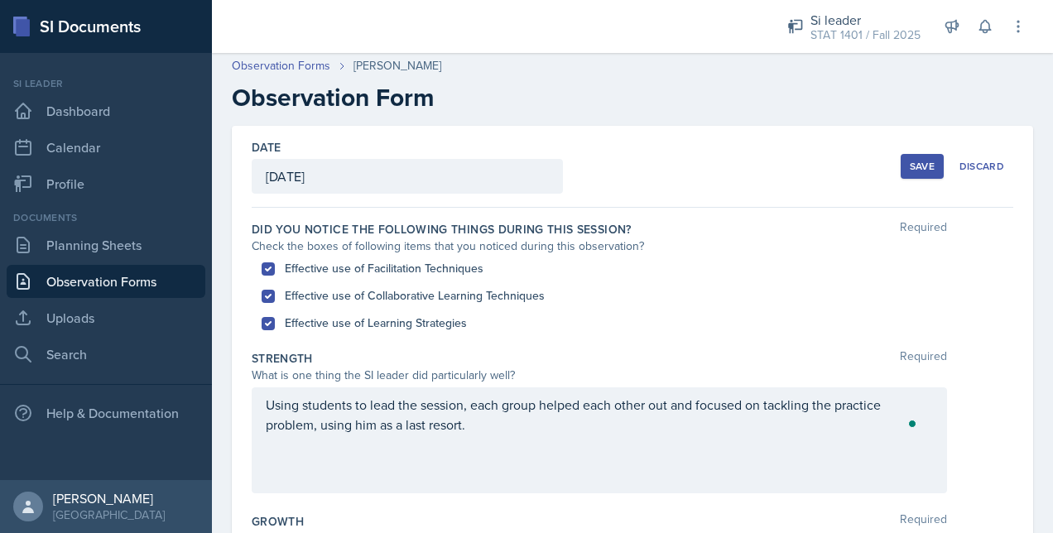
scroll to position [0, 0]
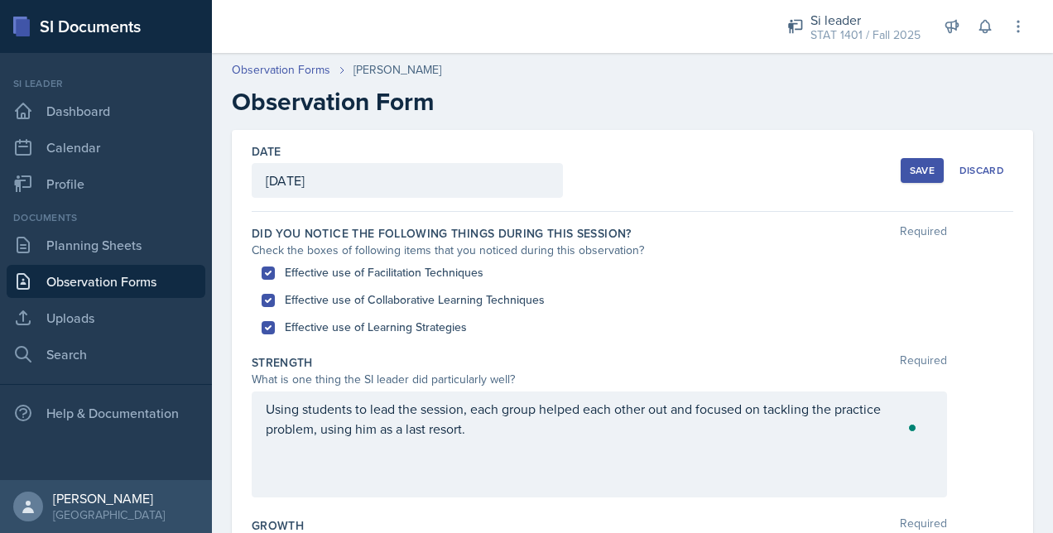
click at [910, 172] on div "Save" at bounding box center [922, 170] width 25 height 13
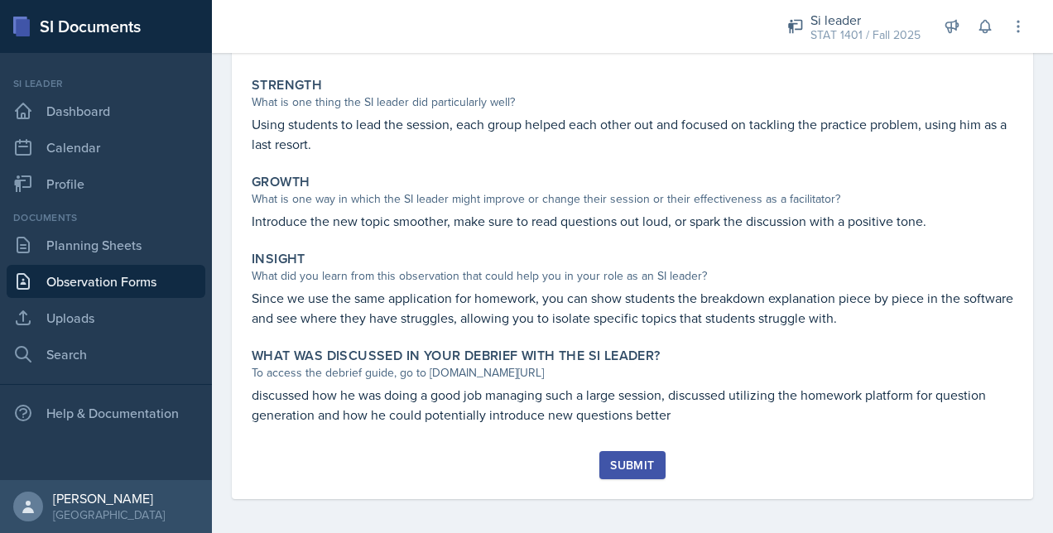
scroll to position [287, 0]
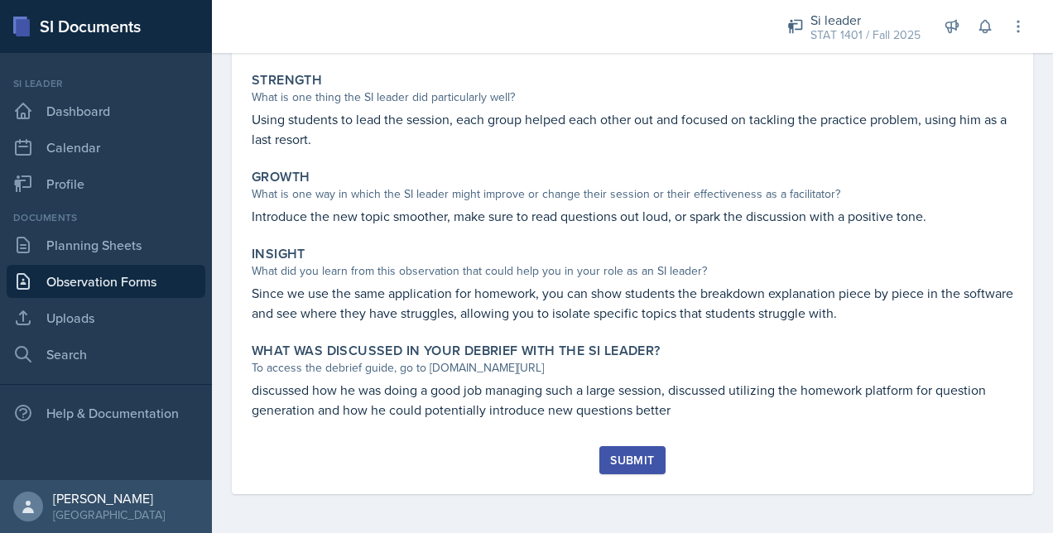
click at [611, 462] on div "Submit" at bounding box center [632, 460] width 44 height 13
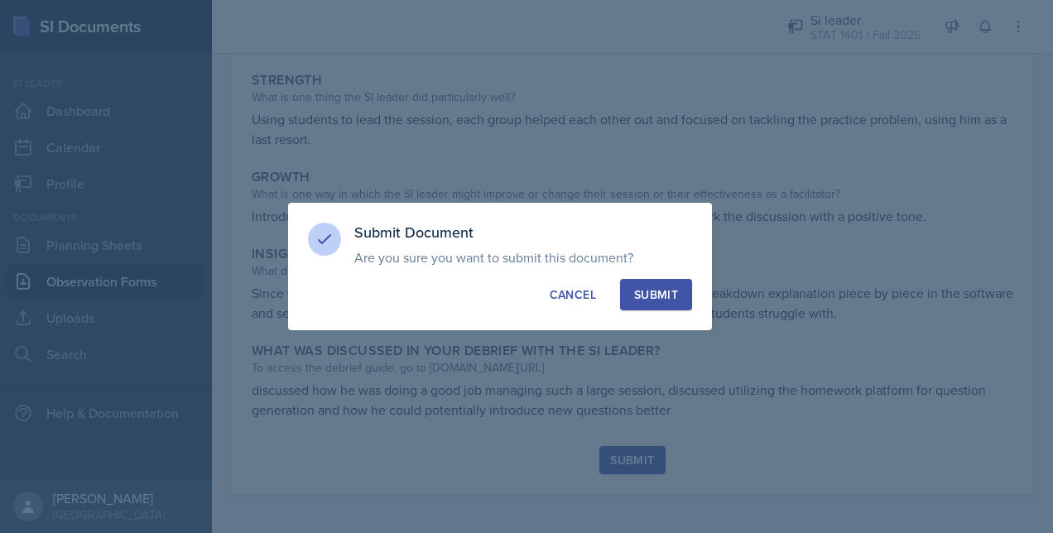
click at [684, 291] on button "Submit" at bounding box center [656, 294] width 72 height 31
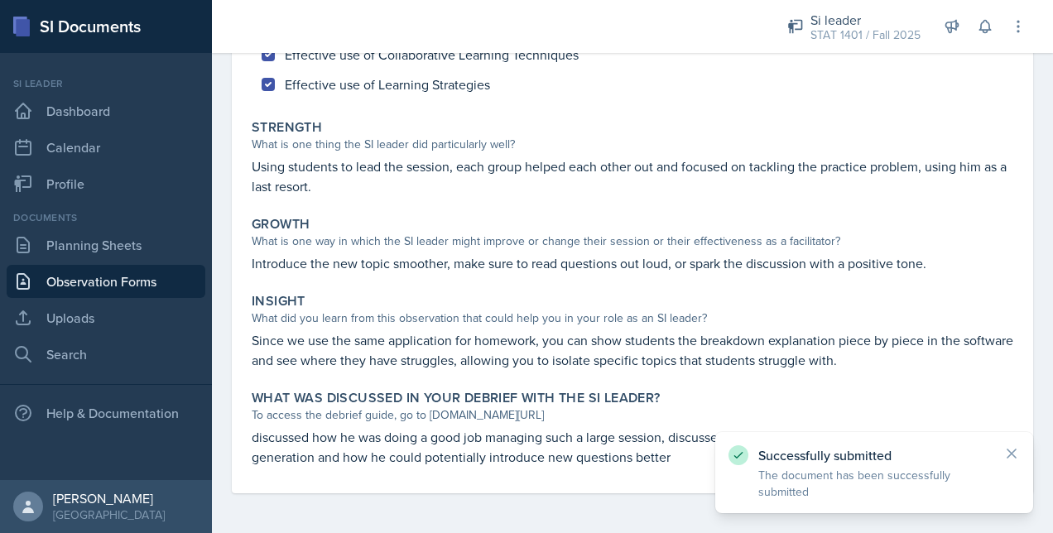
scroll to position [240, 0]
